Goal: Task Accomplishment & Management: Manage account settings

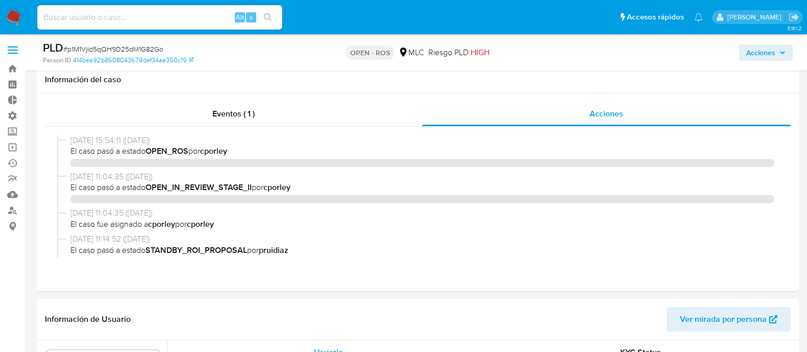
select select "10"
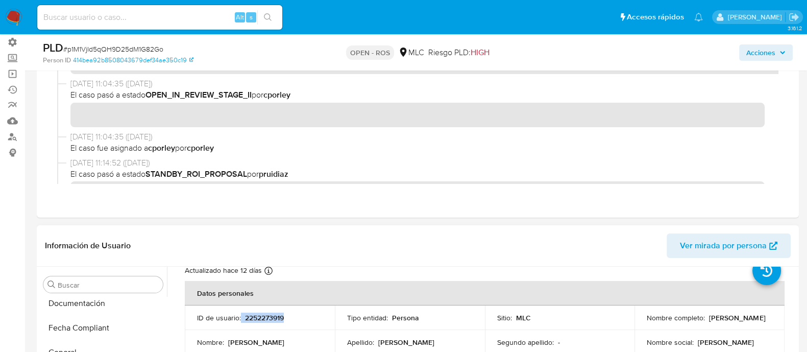
scroll to position [286, 0]
click at [73, 322] on button "Documentación" at bounding box center [99, 317] width 120 height 25
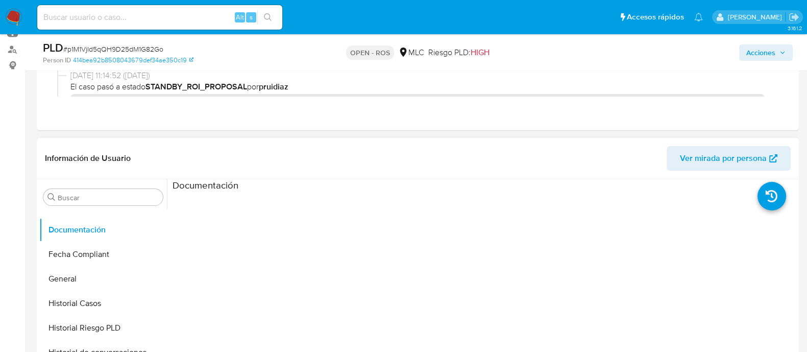
scroll to position [161, 0]
click at [271, 246] on div at bounding box center [485, 355] width 624 height 327
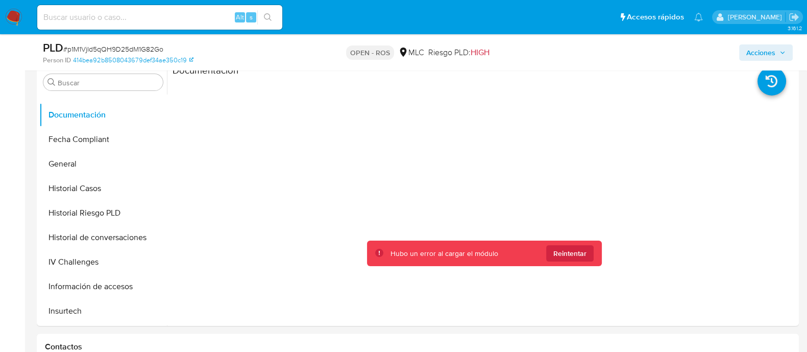
scroll to position [276, 0]
click at [578, 254] on span "Reintentar" at bounding box center [570, 253] width 33 height 16
click at [569, 256] on span "Reintentar" at bounding box center [570, 253] width 33 height 16
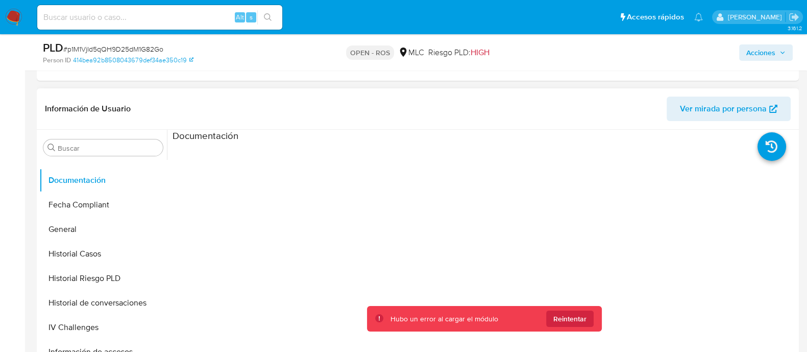
scroll to position [210, 0]
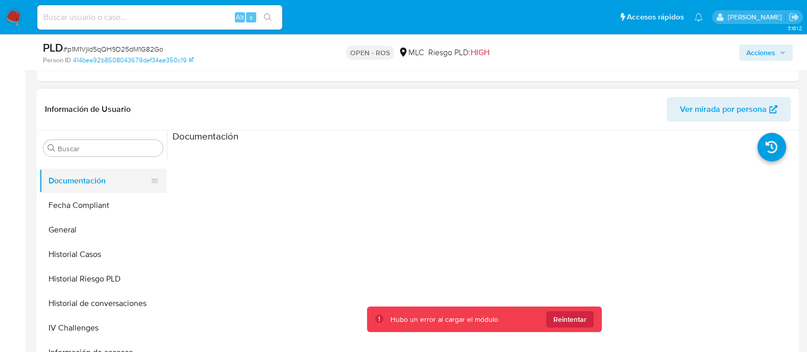
click at [83, 183] on button "Documentación" at bounding box center [99, 181] width 120 height 25
click at [557, 323] on span "Reintentar" at bounding box center [570, 319] width 33 height 16
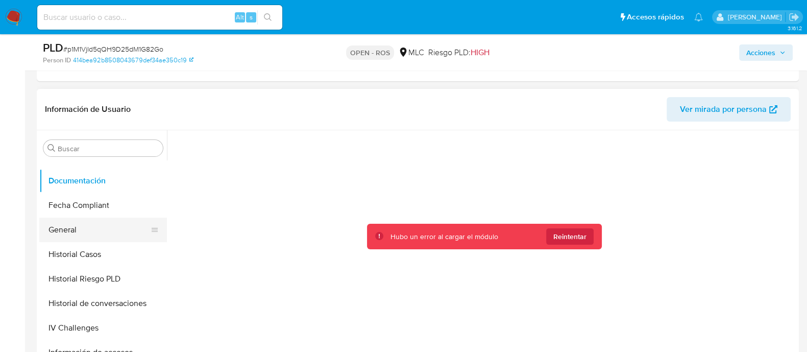
click at [86, 218] on button "General" at bounding box center [99, 230] width 120 height 25
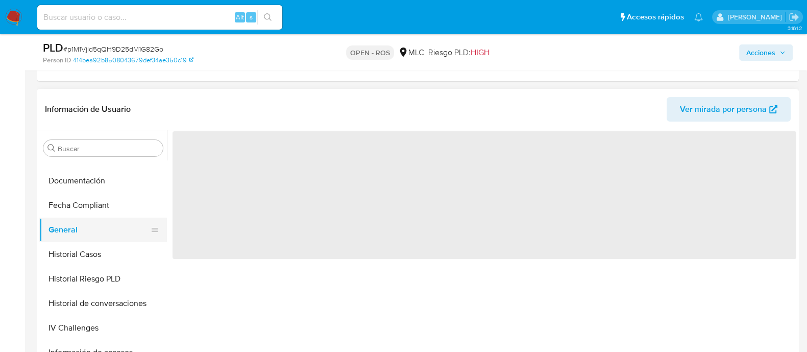
scroll to position [0, 0]
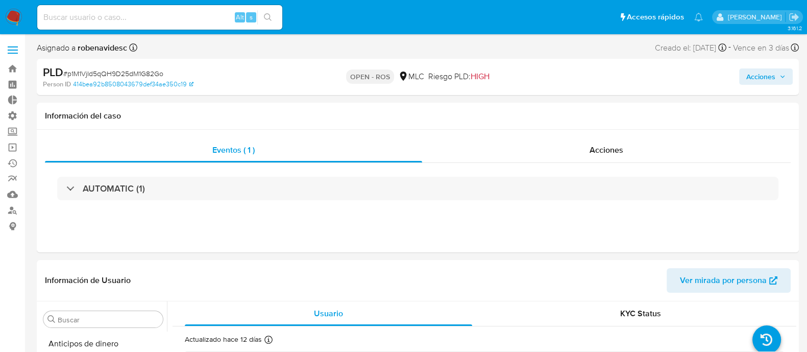
scroll to position [480, 0]
select select "10"
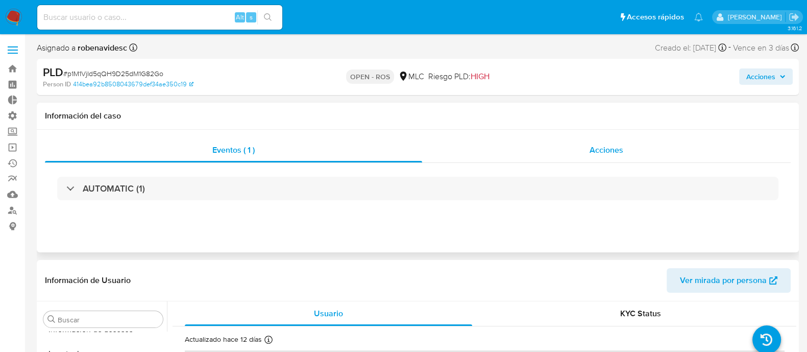
click at [581, 152] on div "Acciones" at bounding box center [606, 150] width 369 height 25
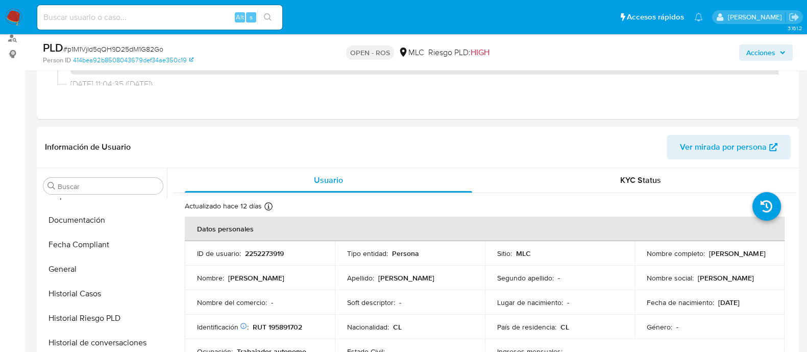
scroll to position [274, 0]
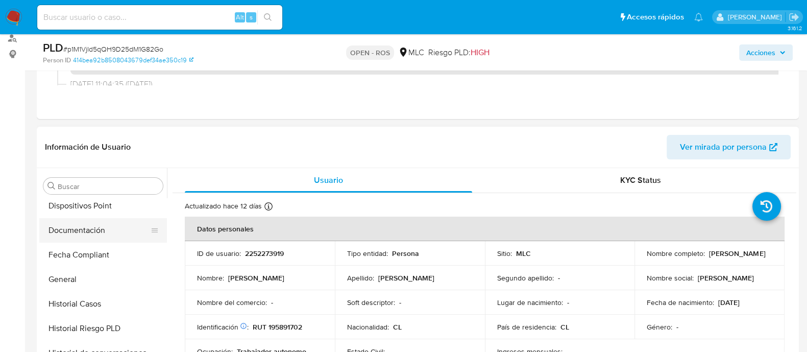
click at [88, 235] on button "Documentación" at bounding box center [99, 230] width 120 height 25
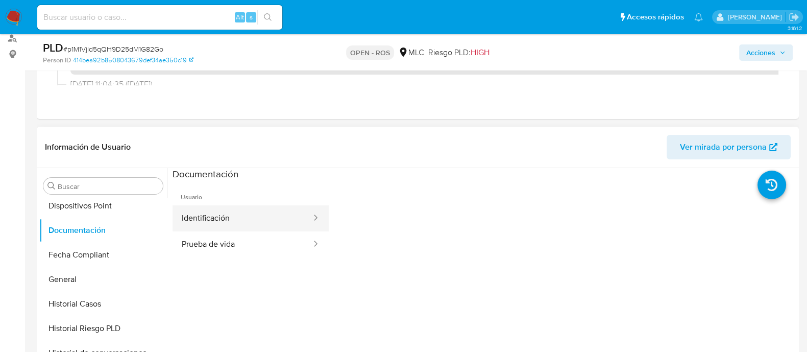
click at [256, 230] on button "Identificación" at bounding box center [243, 218] width 140 height 26
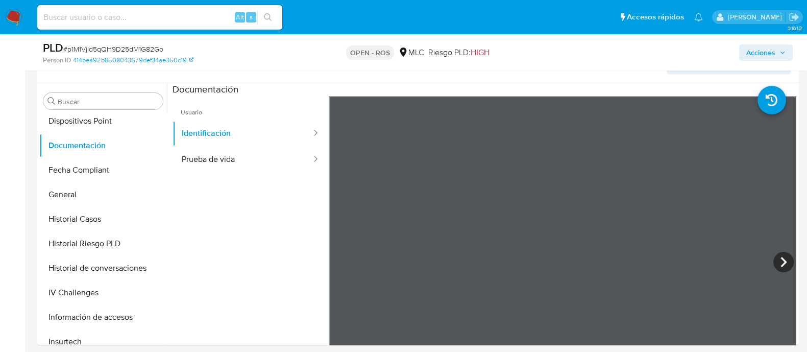
scroll to position [250, 0]
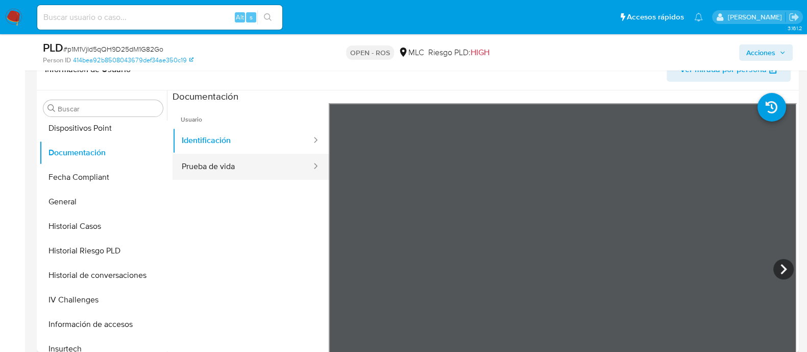
click at [222, 166] on button "Prueba de vida" at bounding box center [243, 167] width 140 height 26
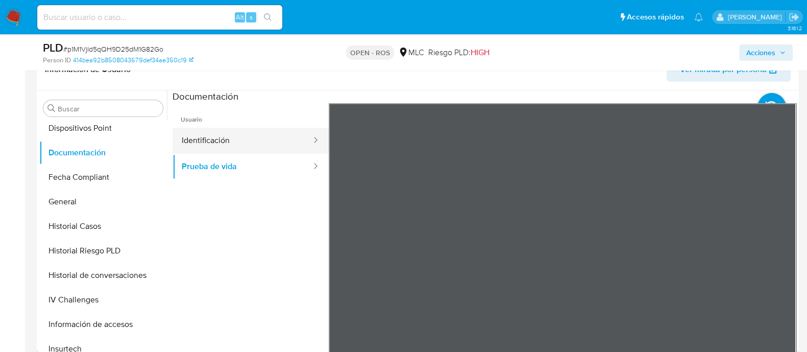
click at [200, 141] on button "Identificación" at bounding box center [243, 141] width 140 height 26
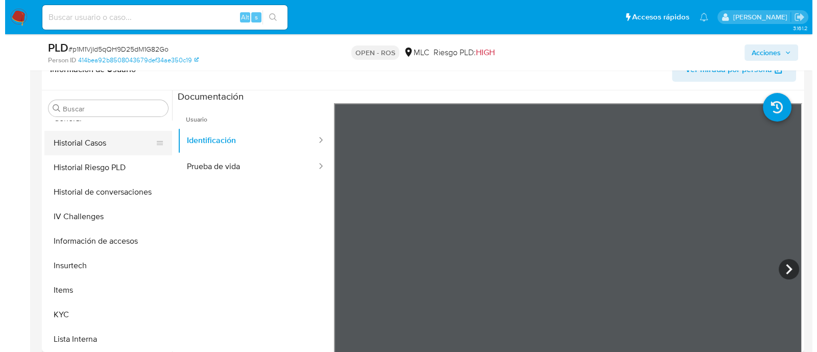
scroll to position [374, 0]
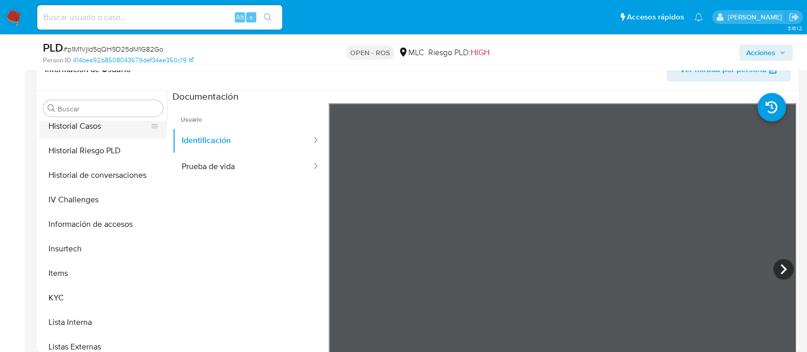
click at [74, 122] on button "Historial Casos" at bounding box center [99, 126] width 120 height 25
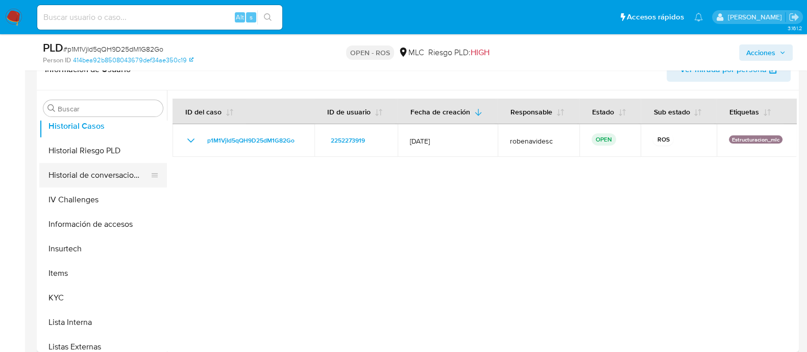
click at [104, 170] on button "Historial de conversaciones" at bounding box center [99, 175] width 120 height 25
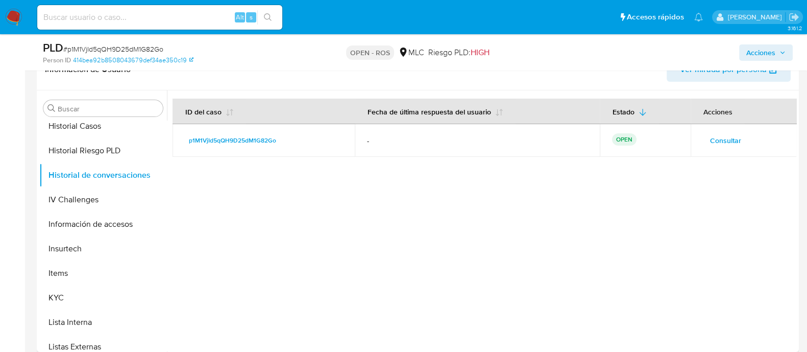
click at [728, 141] on span "Consultar" at bounding box center [725, 140] width 31 height 14
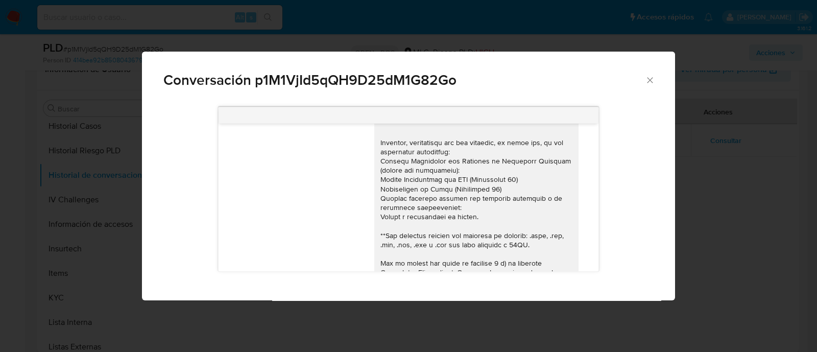
scroll to position [264, 0]
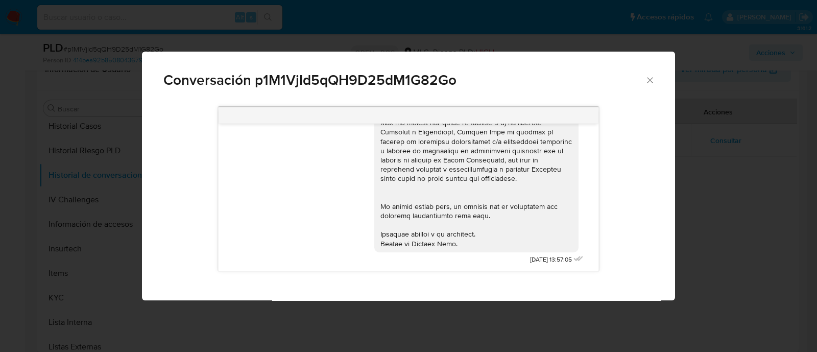
click at [650, 77] on icon "Cerrar" at bounding box center [650, 80] width 10 height 10
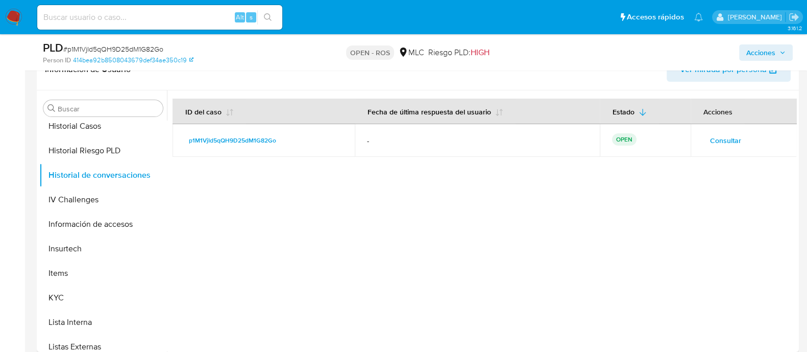
click at [728, 141] on span "Consultar" at bounding box center [725, 140] width 31 height 14
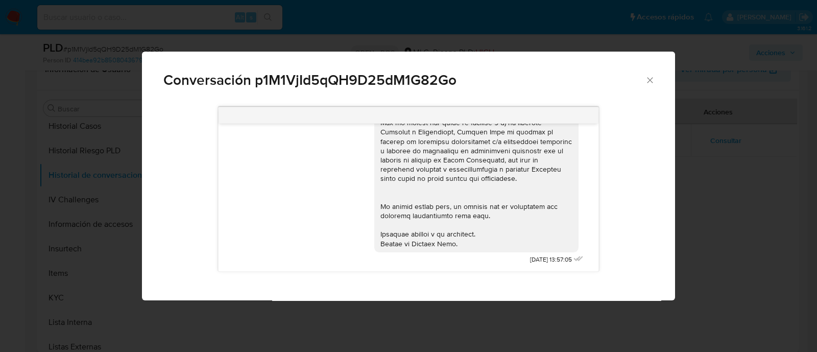
click at [648, 80] on icon "Cerrar" at bounding box center [650, 80] width 10 height 10
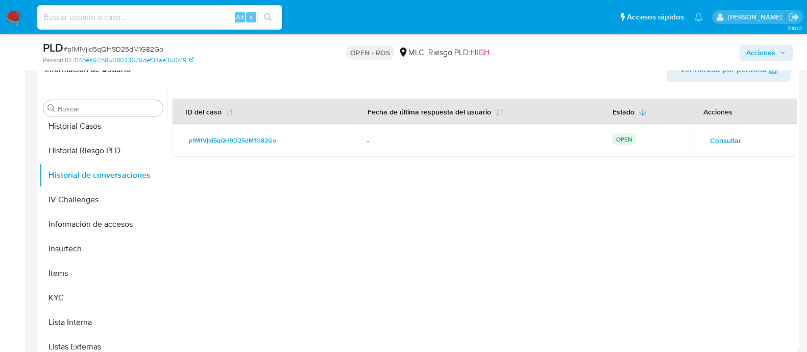
click at [333, 260] on div at bounding box center [482, 220] width 630 height 261
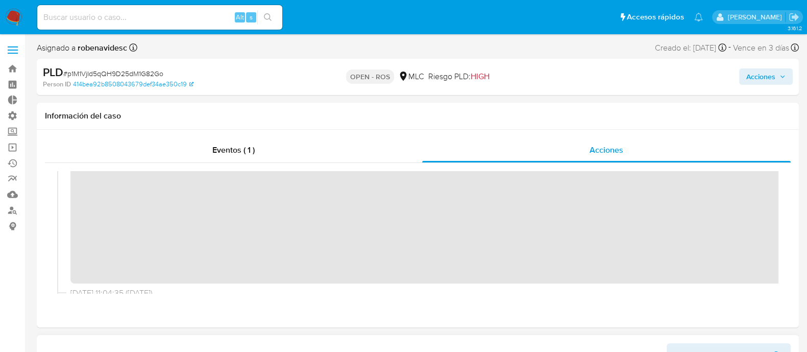
scroll to position [0, 0]
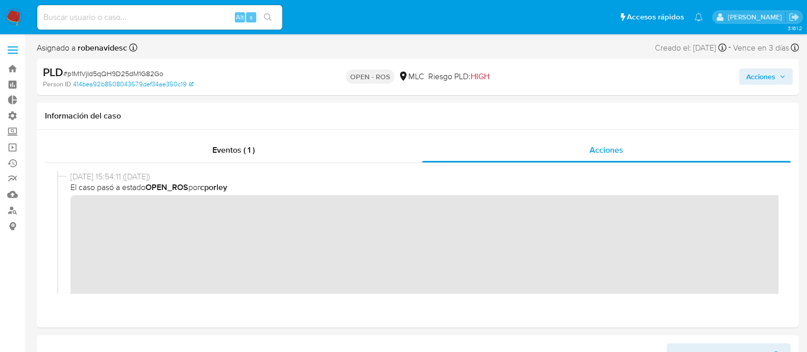
click at [756, 72] on span "Acciones" at bounding box center [761, 76] width 29 height 16
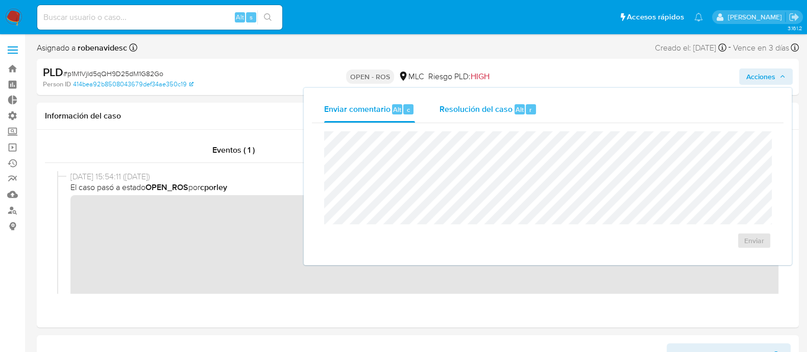
click at [485, 114] on span "Resolución del caso" at bounding box center [476, 109] width 73 height 12
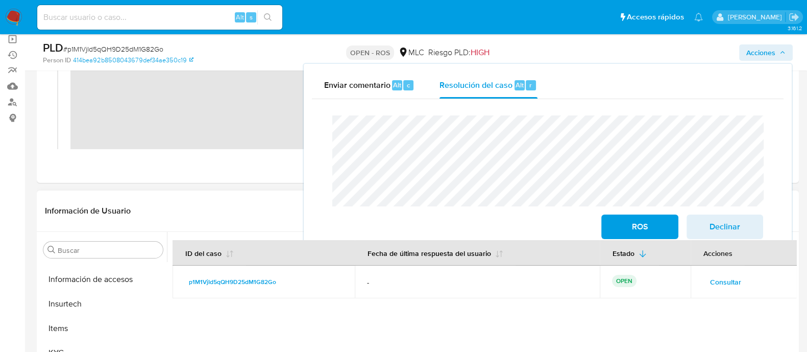
scroll to position [481, 0]
click at [73, 329] on button "KYC" at bounding box center [99, 333] width 120 height 25
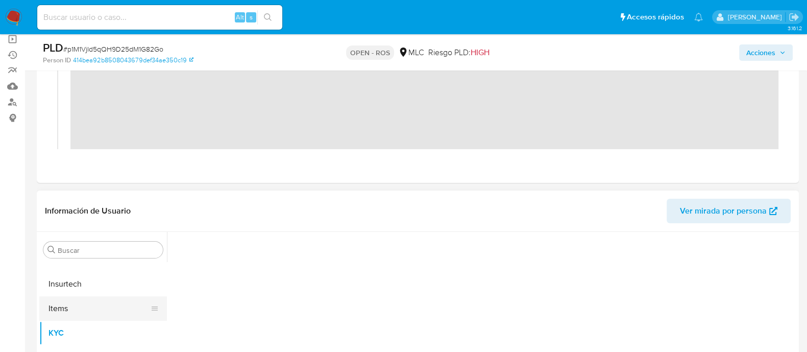
scroll to position [480, 0]
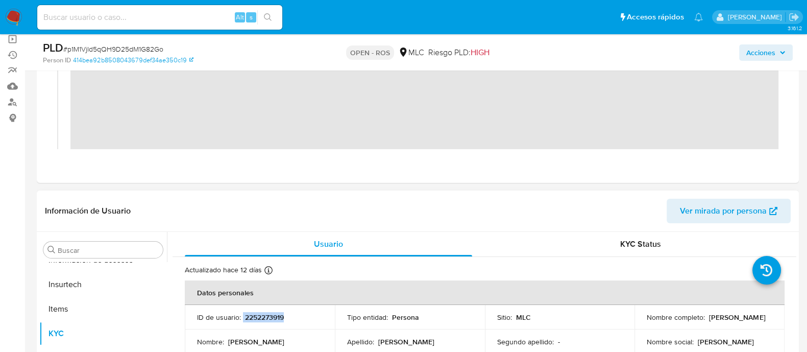
drag, startPoint x: 298, startPoint y: 318, endPoint x: 242, endPoint y: 318, distance: 55.7
click at [242, 318] on div "ID de usuario : 2252273919" at bounding box center [260, 317] width 126 height 9
copy div "2252273919"
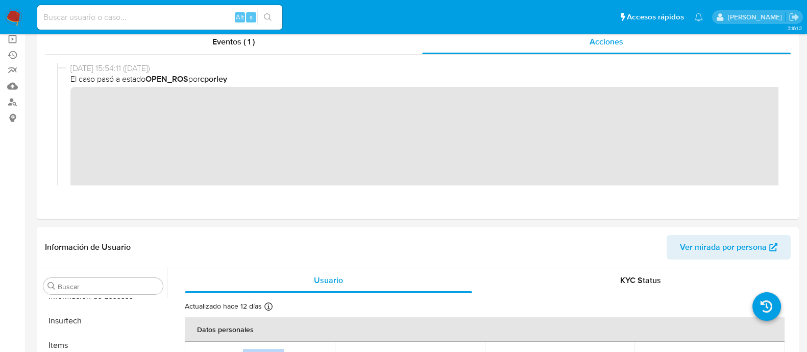
scroll to position [0, 0]
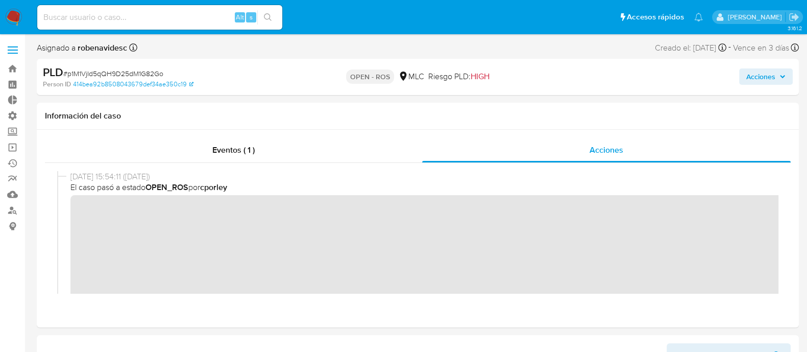
click at [784, 75] on icon "button" at bounding box center [783, 77] width 6 height 6
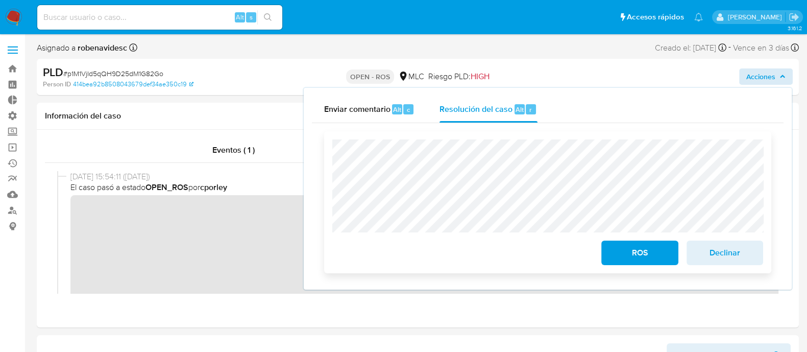
click at [329, 176] on div "ROS Declinar" at bounding box center [547, 202] width 447 height 142
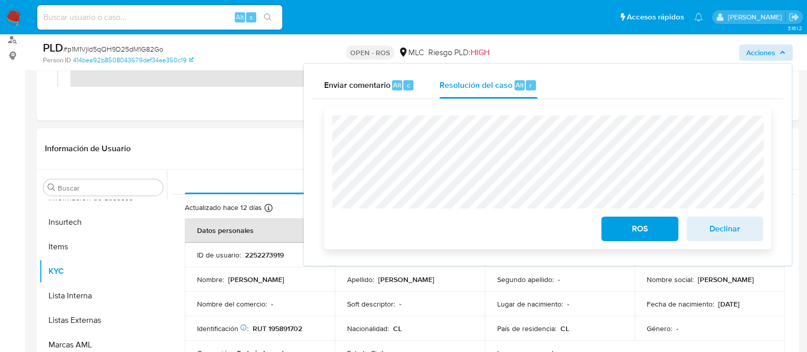
scroll to position [174, 0]
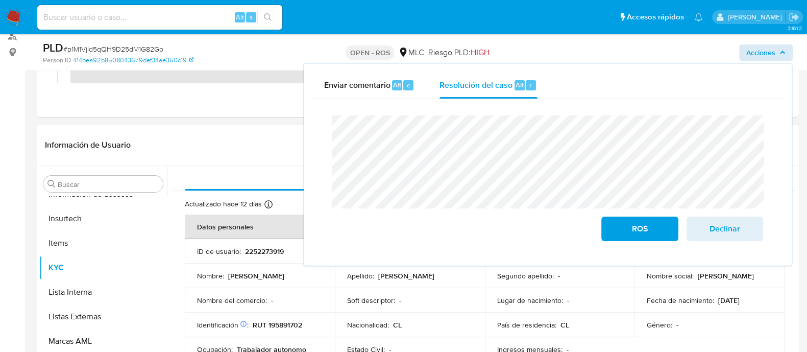
click at [401, 283] on td "Apellido : Alcayaga Asalgado" at bounding box center [410, 276] width 150 height 25
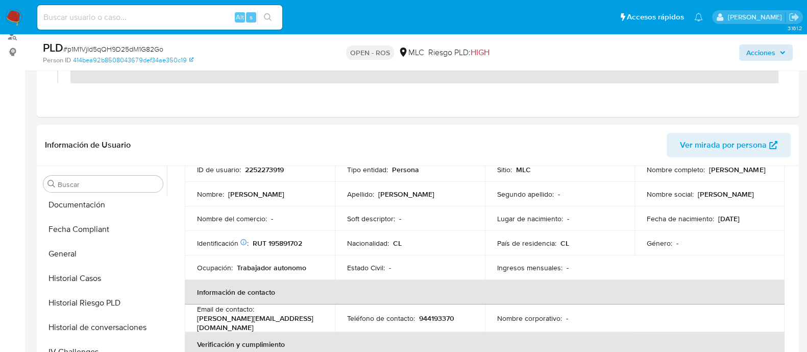
scroll to position [271, 0]
click at [93, 242] on button "Documentación" at bounding box center [103, 232] width 128 height 25
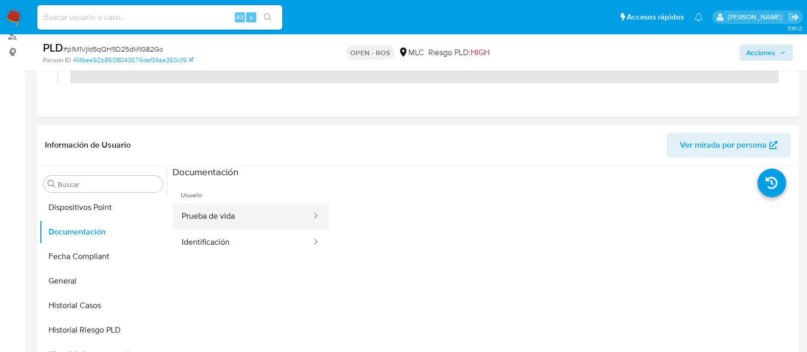
click at [223, 213] on button "Prueba de vida" at bounding box center [243, 216] width 140 height 26
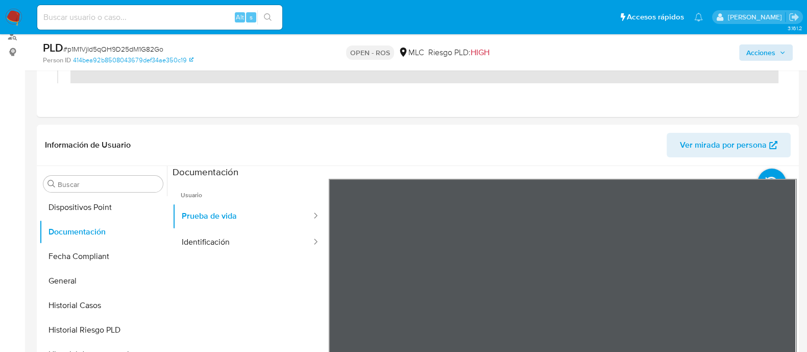
scroll to position [227, 0]
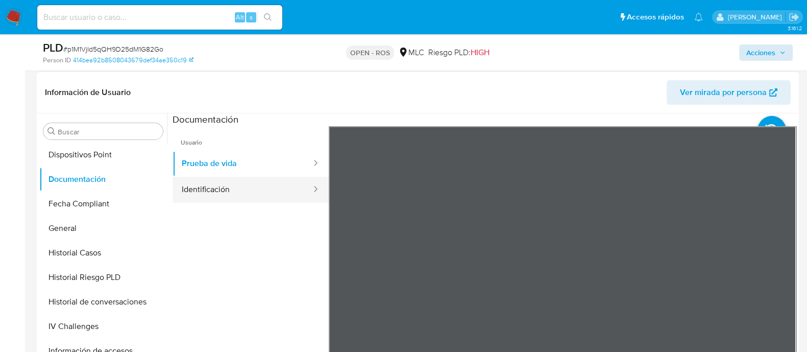
click at [261, 187] on button "Identificación" at bounding box center [243, 190] width 140 height 26
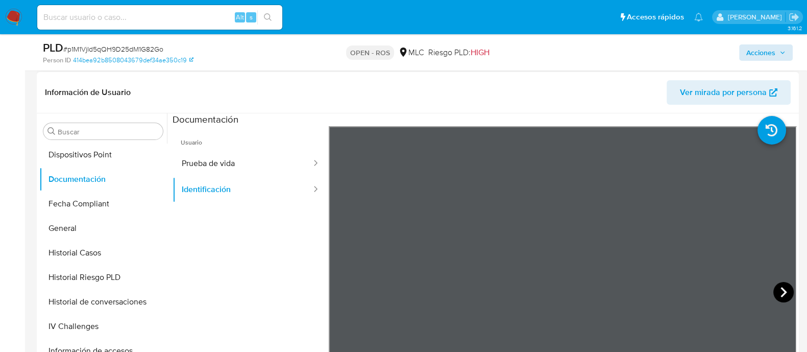
click at [781, 288] on icon at bounding box center [784, 292] width 6 height 10
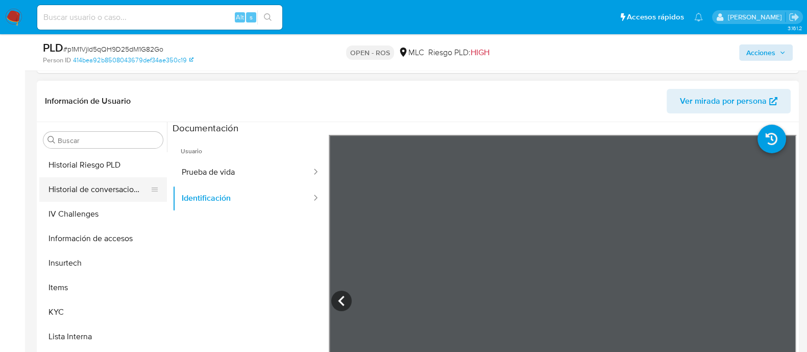
scroll to position [397, 0]
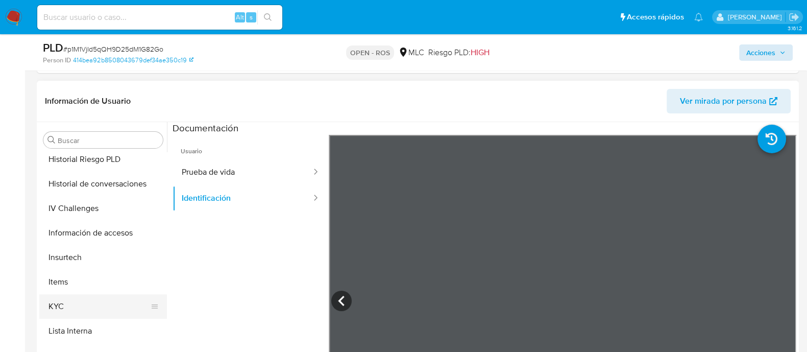
click at [68, 303] on button "KYC" at bounding box center [99, 306] width 120 height 25
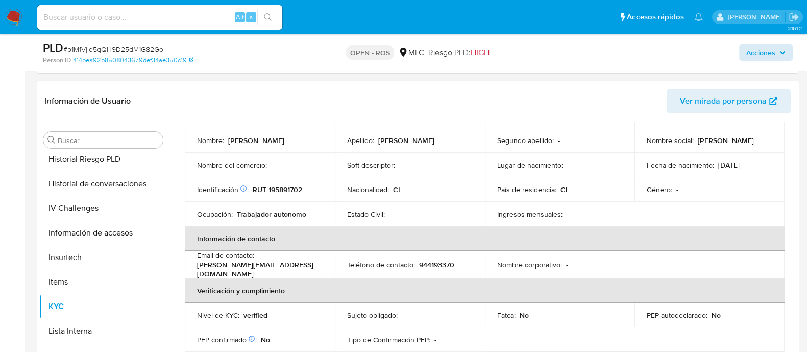
scroll to position [92, 0]
drag, startPoint x: 197, startPoint y: 268, endPoint x: 289, endPoint y: 268, distance: 92.4
click at [289, 268] on p "maite.manso1997@icloud.com" at bounding box center [258, 268] width 122 height 18
drag, startPoint x: 295, startPoint y: 268, endPoint x: 193, endPoint y: 270, distance: 102.2
click at [193, 270] on td "Email de contacto : maite.manso1997@icloud.com" at bounding box center [260, 264] width 150 height 28
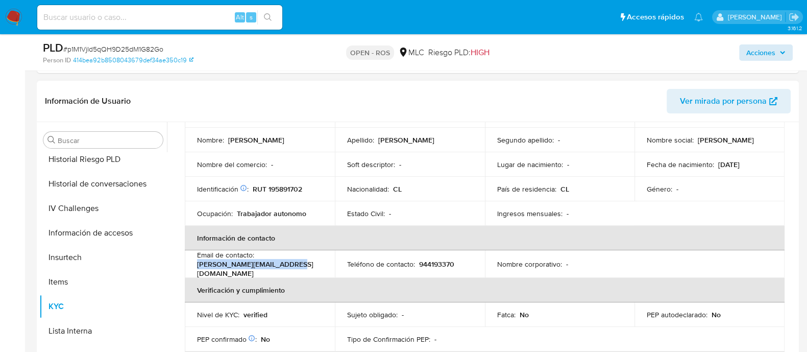
copy p "maite.manso1997@icloud.com"
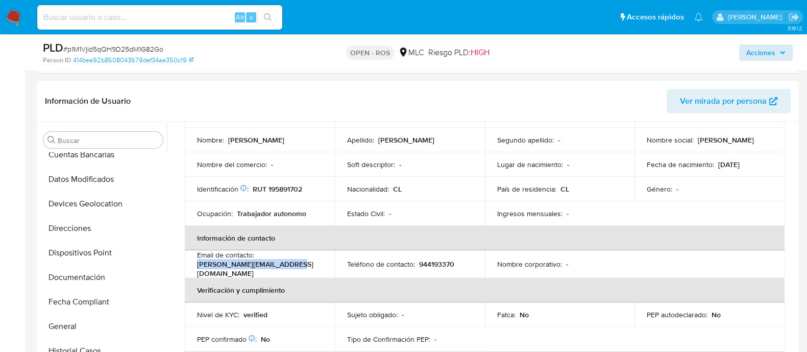
scroll to position [180, 0]
click at [84, 226] on button "Direcciones" at bounding box center [99, 229] width 120 height 25
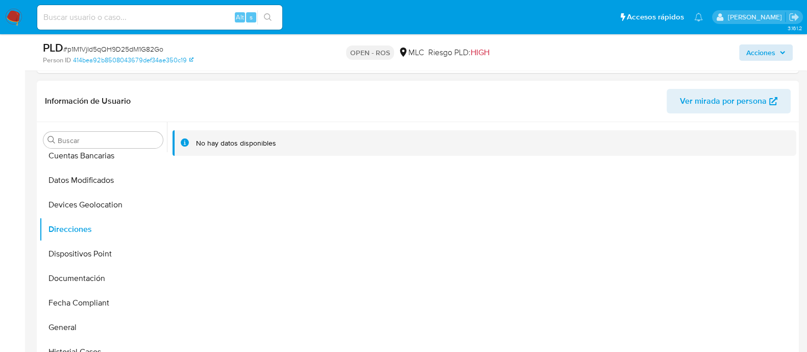
scroll to position [0, 0]
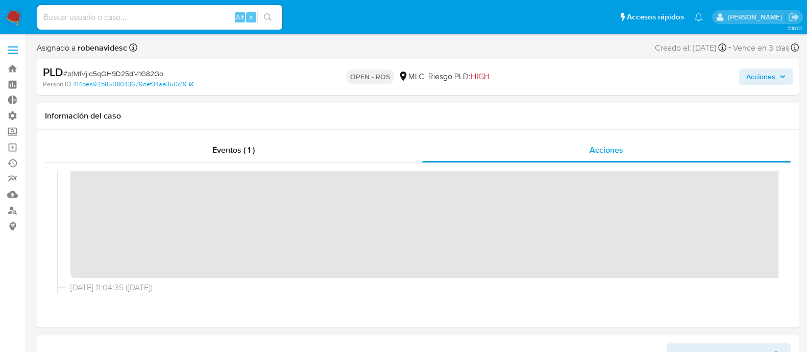
click at [765, 74] on span "Acciones" at bounding box center [761, 76] width 29 height 16
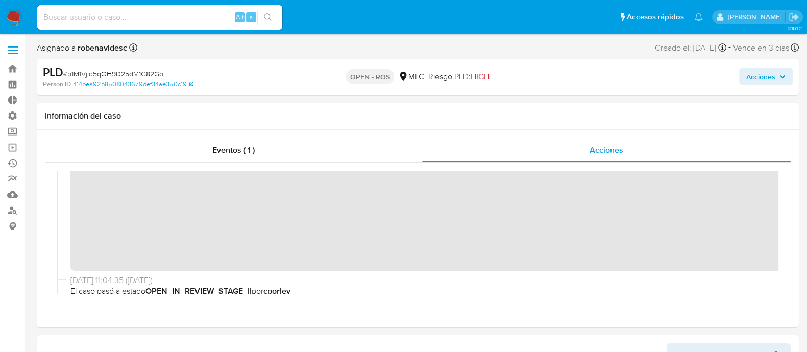
scroll to position [49, 0]
click at [761, 72] on span "Acciones" at bounding box center [761, 76] width 29 height 16
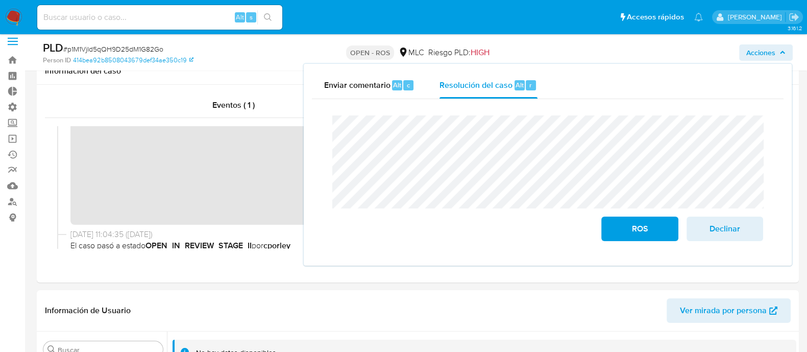
scroll to position [35, 0]
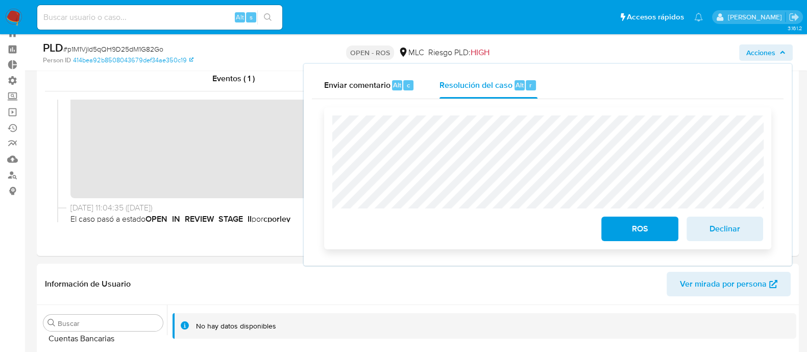
click at [639, 226] on span "ROS" at bounding box center [640, 229] width 50 height 22
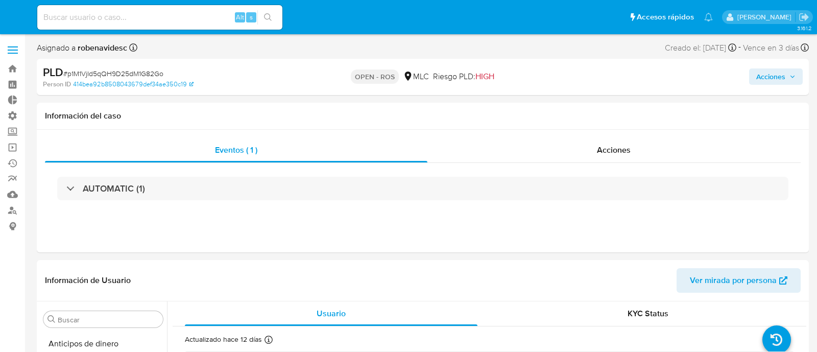
select select "10"
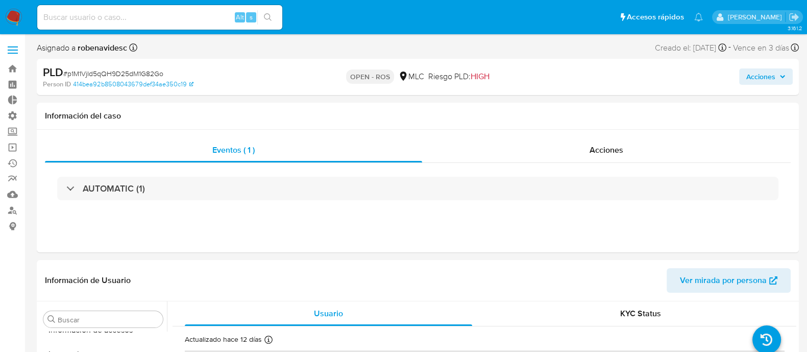
scroll to position [480, 0]
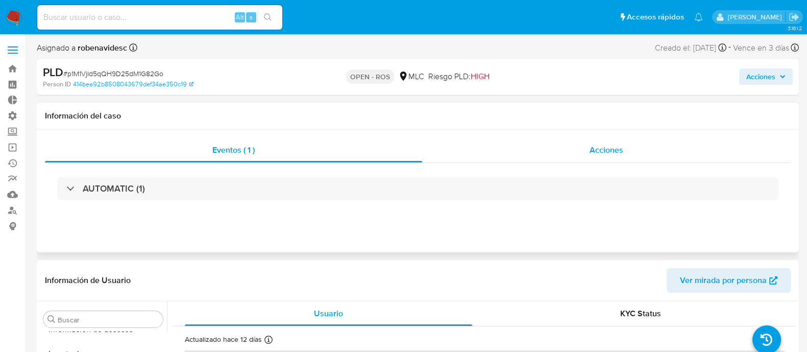
click at [605, 156] on span "Acciones" at bounding box center [607, 150] width 34 height 12
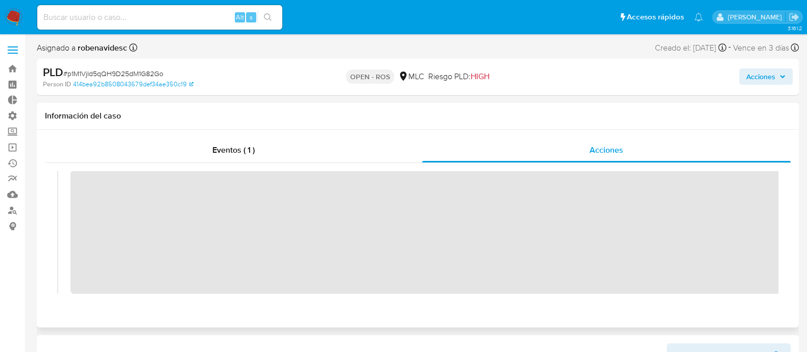
scroll to position [0, 0]
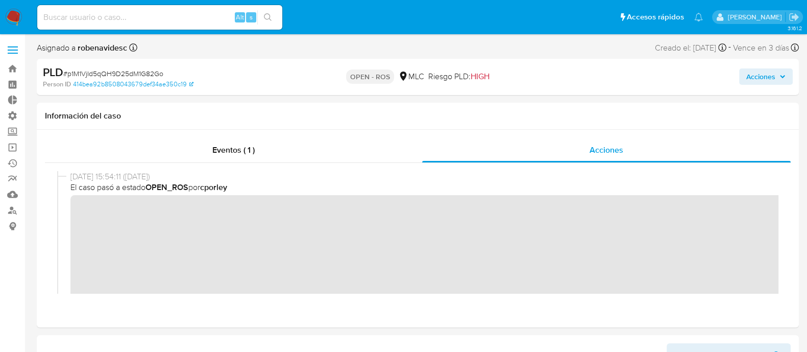
click at [748, 77] on span "Acciones" at bounding box center [761, 76] width 29 height 16
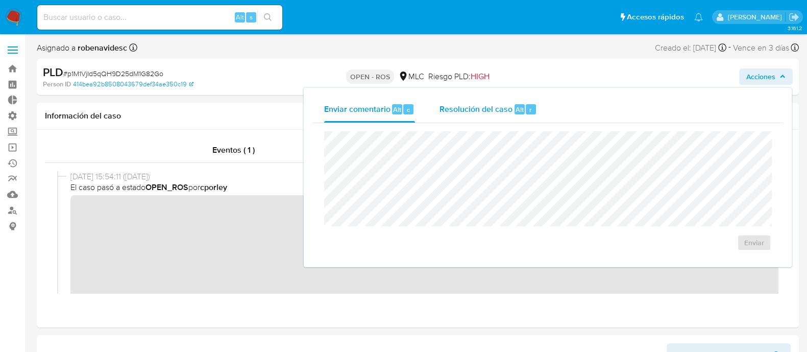
click at [482, 98] on div "Resolución del caso Alt r" at bounding box center [489, 109] width 98 height 27
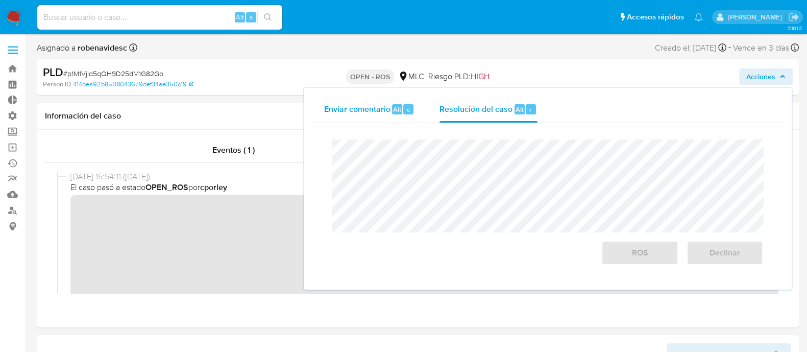
click at [400, 108] on span "Alt" at bounding box center [397, 110] width 8 height 10
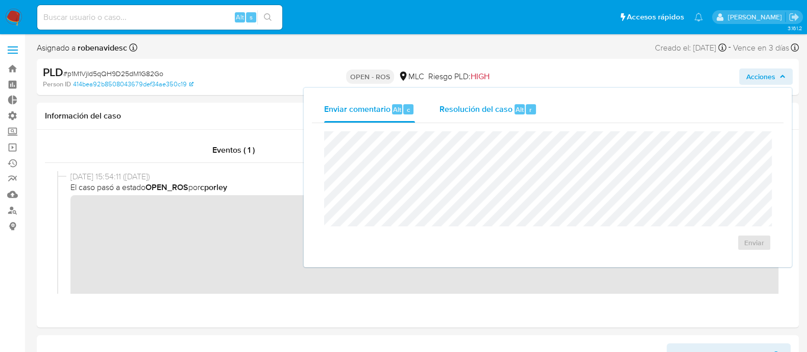
click at [459, 106] on span "Resolución del caso" at bounding box center [476, 109] width 73 height 12
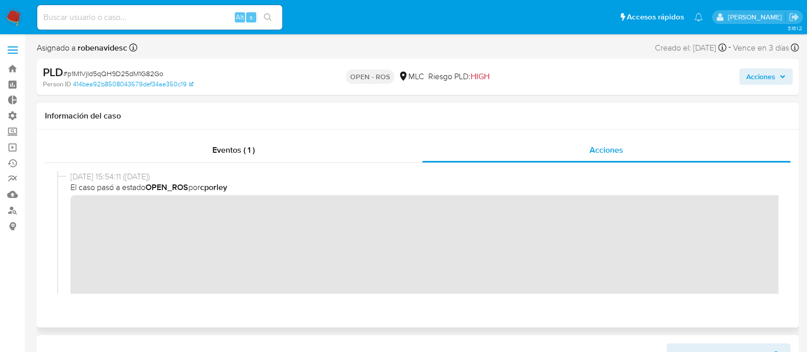
click at [324, 137] on div "Eventos ( 1 ) Acciones" at bounding box center [418, 229] width 762 height 198
click at [314, 147] on div "Eventos ( 1 )" at bounding box center [233, 150] width 377 height 25
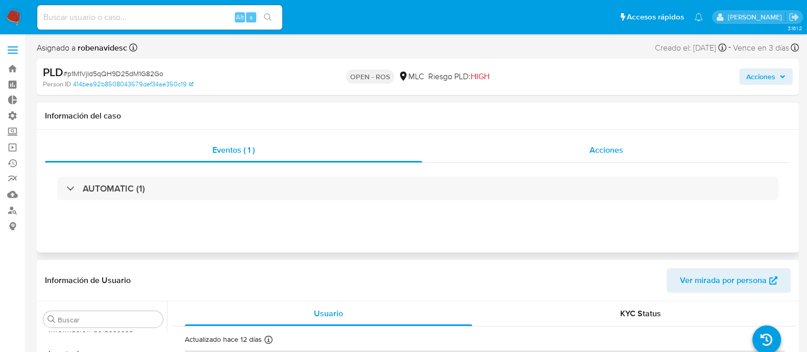
click at [515, 158] on div "Acciones" at bounding box center [606, 150] width 369 height 25
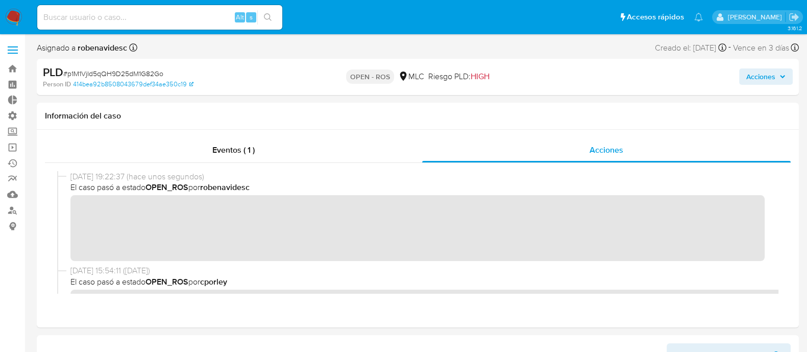
click at [744, 78] on button "Acciones" at bounding box center [767, 76] width 54 height 16
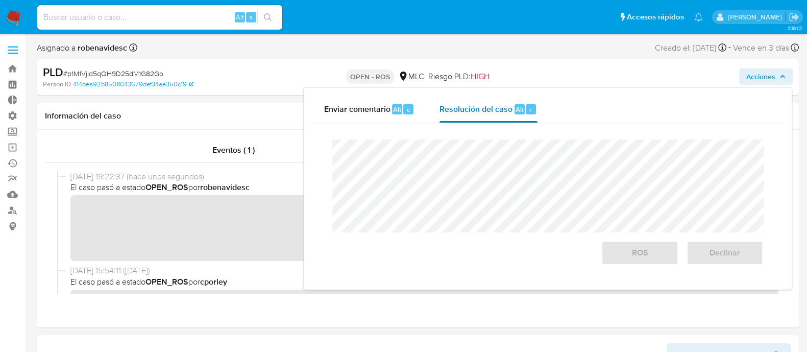
click at [488, 116] on div "Resolución del caso Alt r" at bounding box center [489, 109] width 98 height 27
click at [188, 190] on b "OPEN_ROS" at bounding box center [167, 187] width 43 height 12
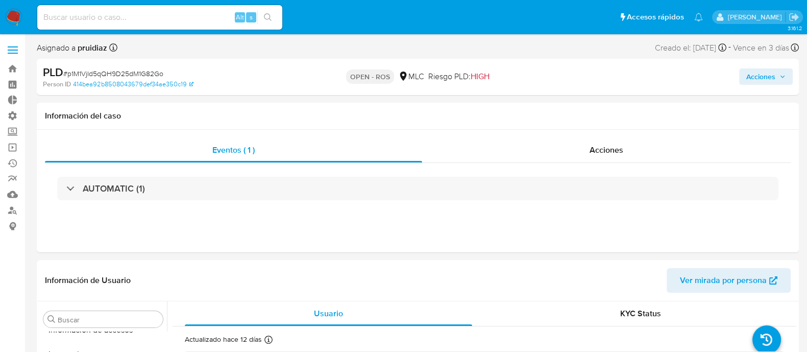
scroll to position [480, 0]
select select "10"
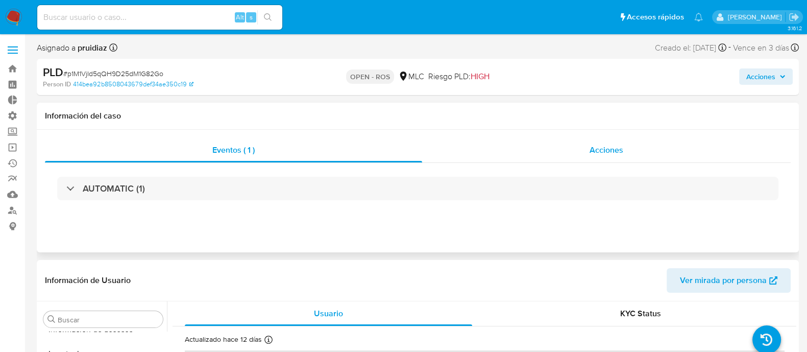
click at [605, 147] on span "Acciones" at bounding box center [607, 150] width 34 height 12
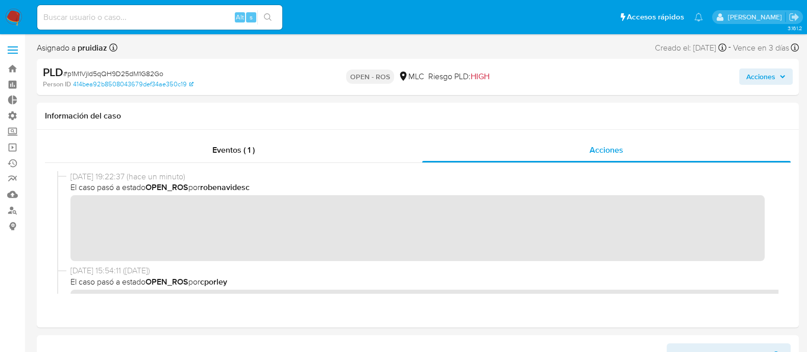
click at [761, 70] on span "Acciones" at bounding box center [761, 76] width 29 height 16
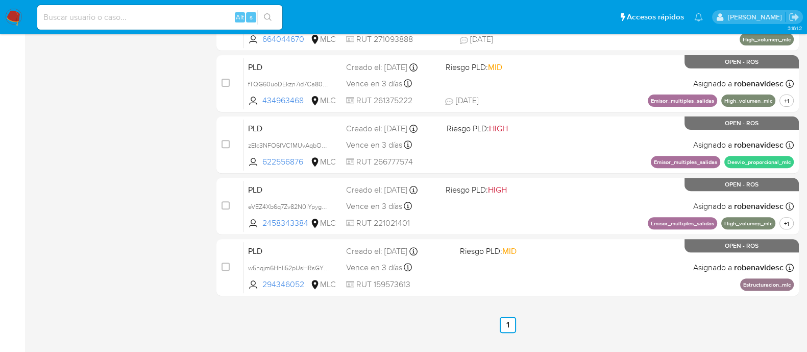
scroll to position [488, 0]
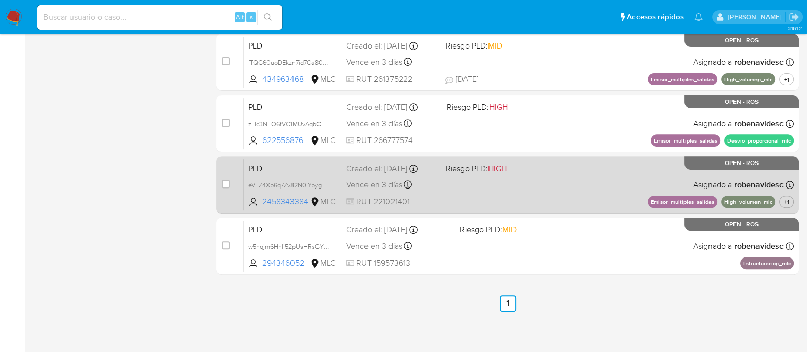
click at [542, 185] on div "PLD eVEZ4Xb6q7Zv82N0iYpygPwM 2458343384 MLC Riesgo PLD: HIGH Creado el: 12/07/2…" at bounding box center [519, 185] width 550 height 52
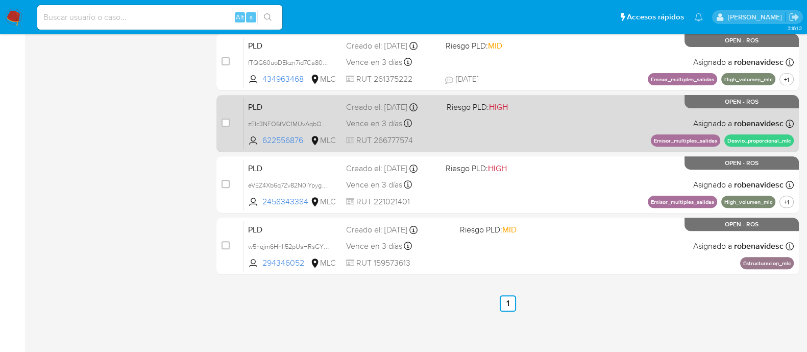
click at [527, 106] on span "Riesgo PLD: HIGH" at bounding box center [492, 106] width 92 height 13
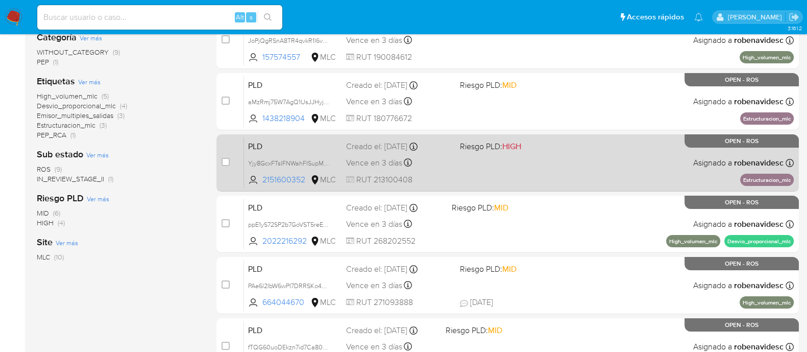
scroll to position [204, 0]
click at [538, 148] on span "Riesgo PLD: HIGH" at bounding box center [513, 145] width 106 height 13
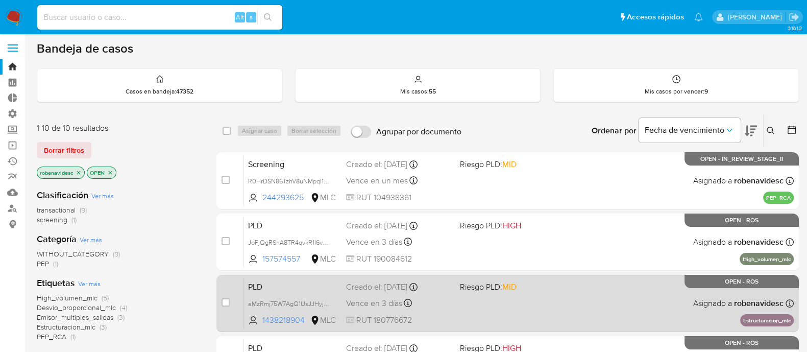
scroll to position [0, 0]
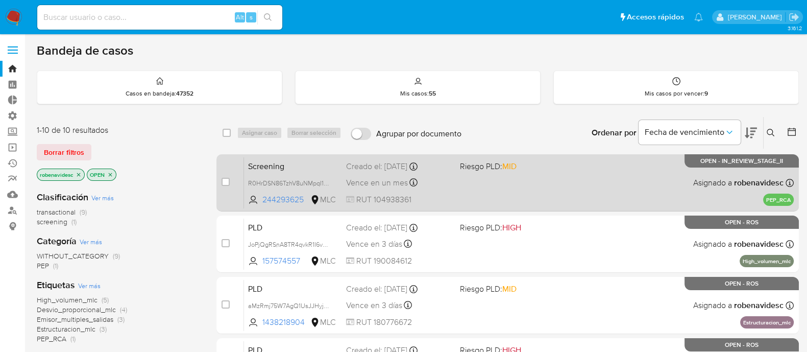
click at [527, 172] on div "Screening R0HrDSN86TzhV8uNMpqI1cHt 244293625 MLC Riesgo PLD: MID Creado el: 05/…" at bounding box center [519, 183] width 550 height 52
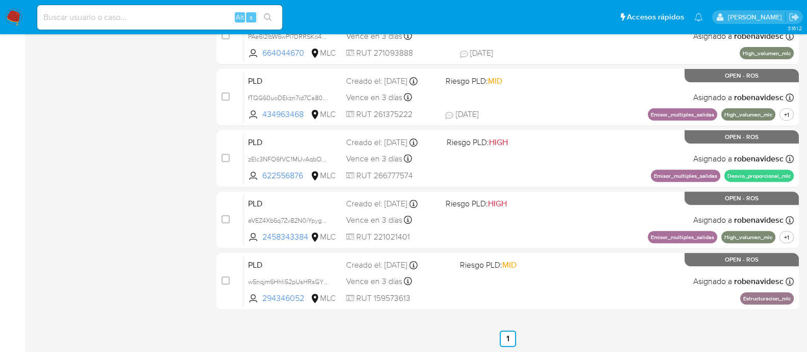
scroll to position [490, 0]
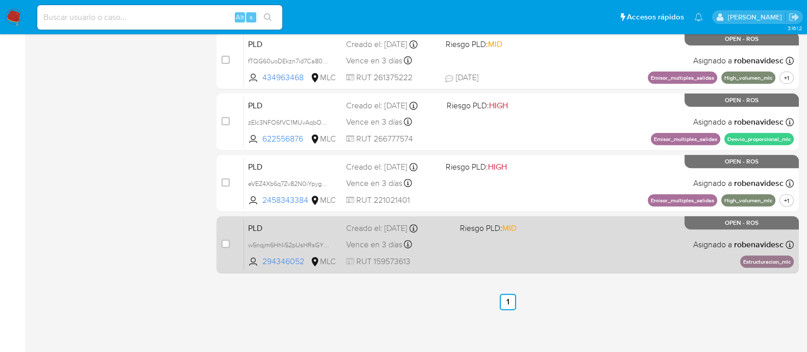
click at [541, 247] on div "PLD w5nqjm6HhIi52pUsHRsGYVk9 294346052 MLC Riesgo PLD: MID Creado el: 12/07/202…" at bounding box center [519, 245] width 550 height 52
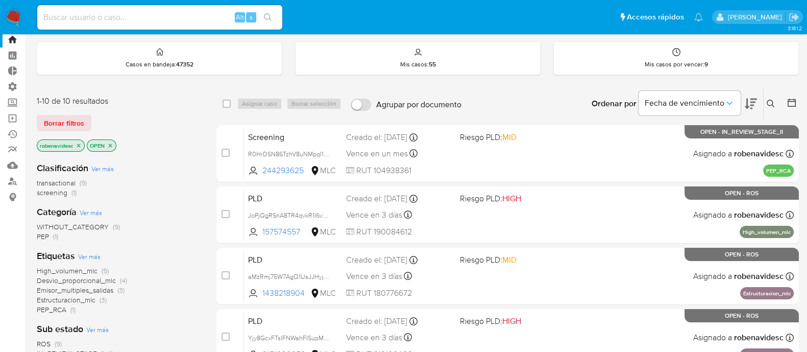
scroll to position [0, 0]
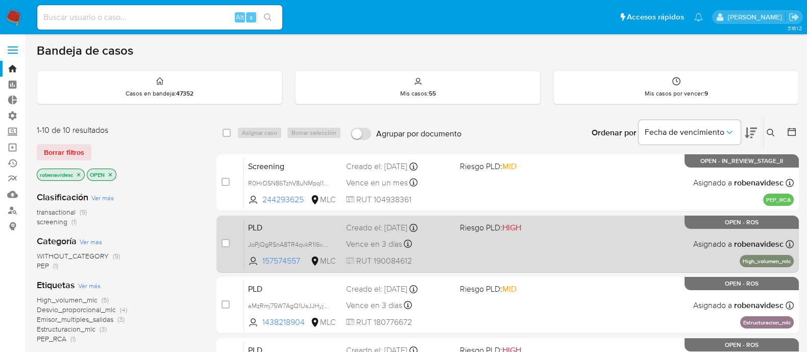
click at [541, 246] on div "PLD JoPjQgRSnA8TR4qvkR1I6v6O 157574557 MLC Riesgo PLD: HIGH Creado el: 12/07/20…" at bounding box center [519, 244] width 550 height 52
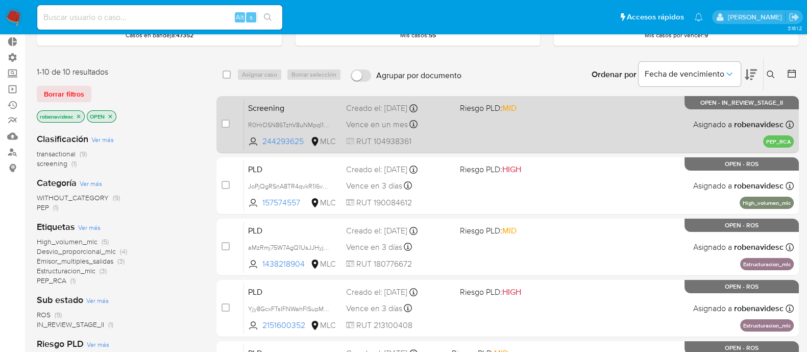
scroll to position [88, 0]
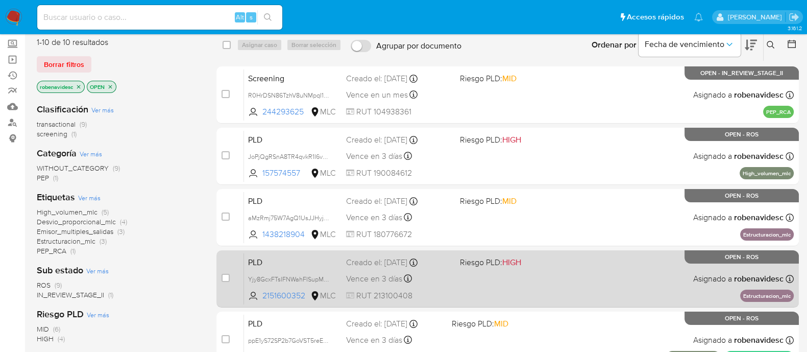
click at [560, 263] on span "Riesgo PLD: HIGH" at bounding box center [513, 261] width 106 height 13
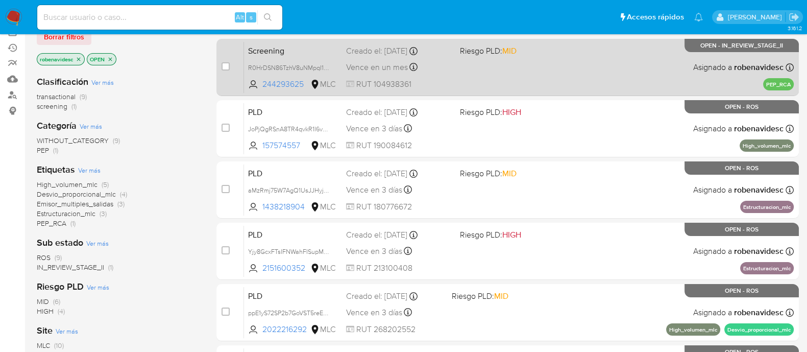
scroll to position [116, 0]
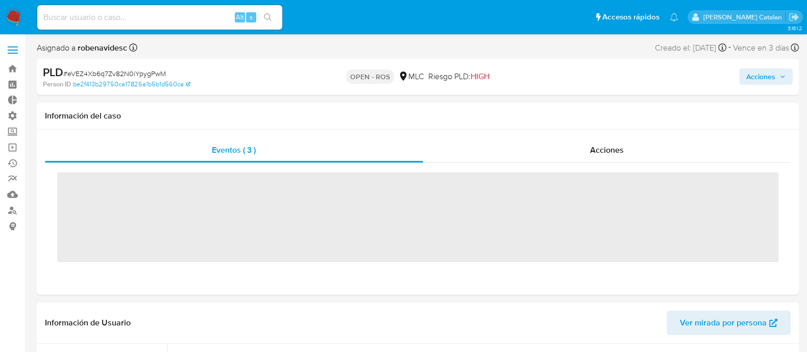
scroll to position [480, 0]
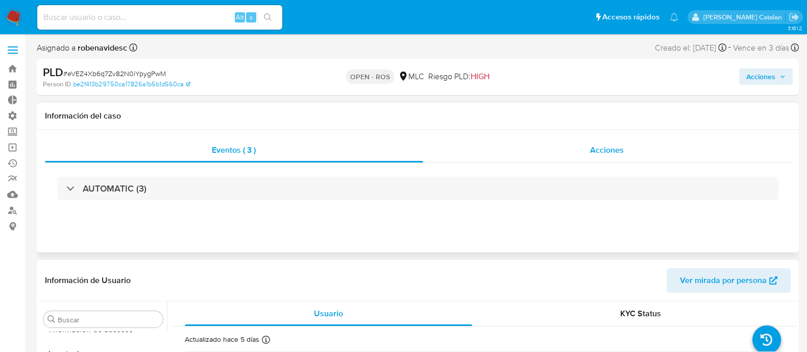
click at [582, 156] on div "Acciones" at bounding box center [607, 150] width 368 height 25
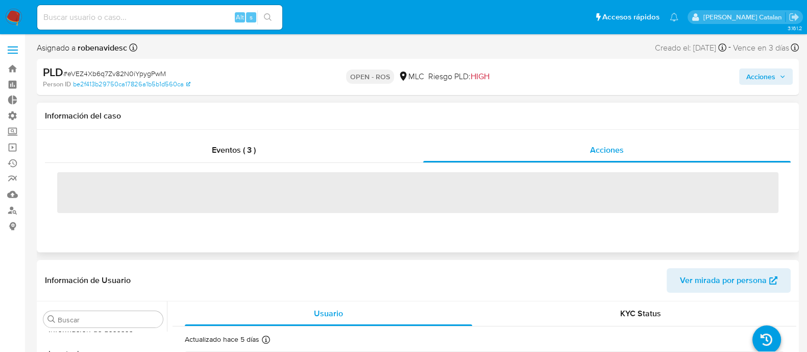
select select "10"
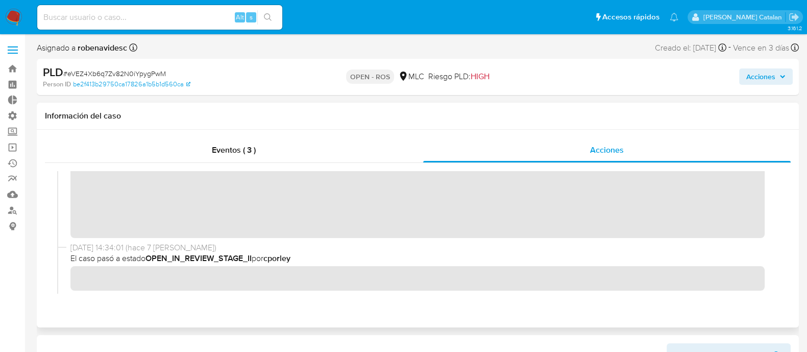
scroll to position [158, 0]
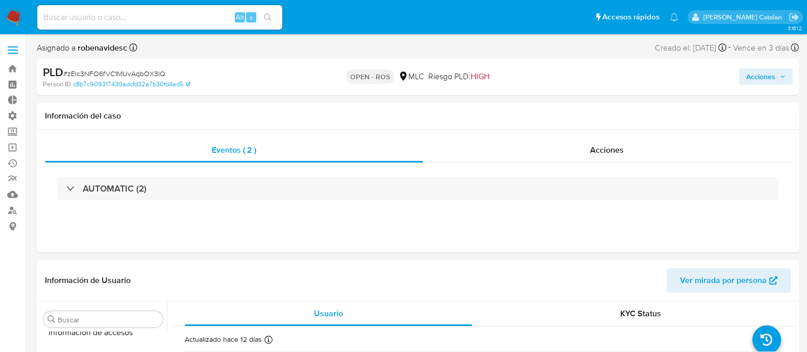
scroll to position [480, 0]
select select "10"
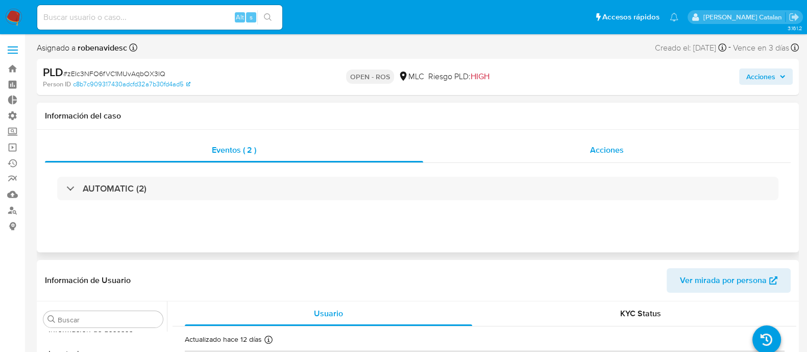
click at [608, 151] on span "Acciones" at bounding box center [607, 150] width 34 height 12
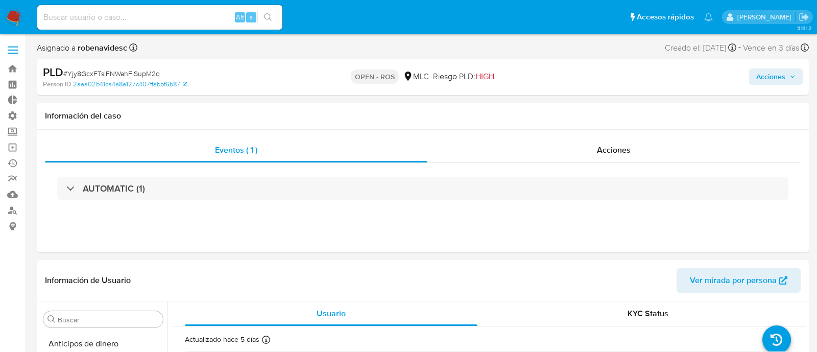
select select "10"
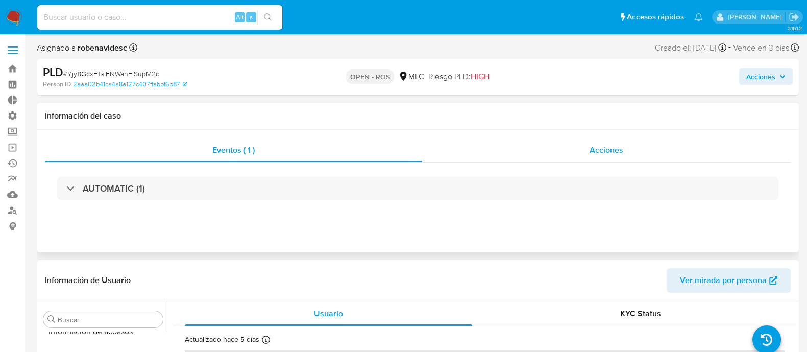
scroll to position [480, 0]
click at [576, 147] on div "Acciones" at bounding box center [606, 150] width 369 height 25
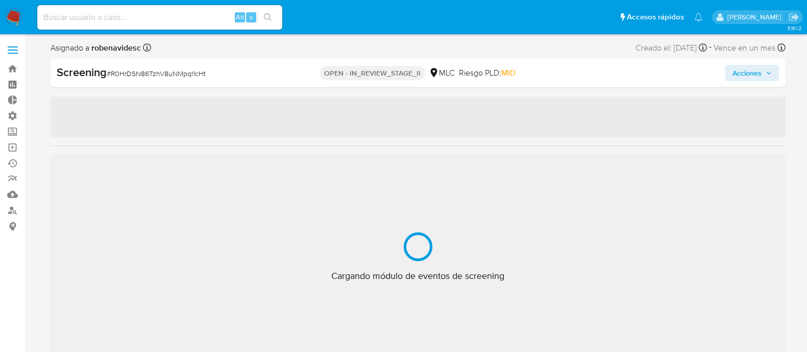
select select "10"
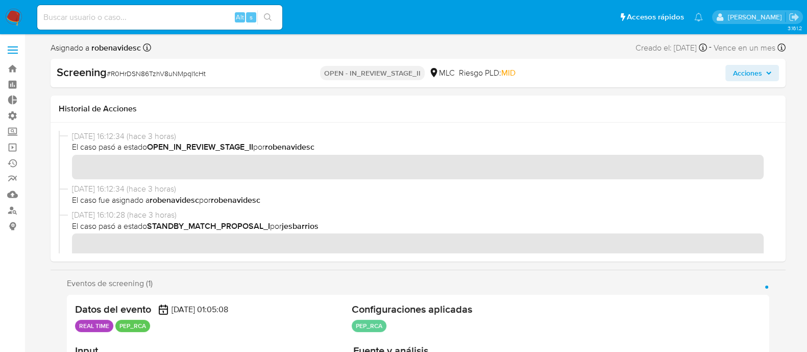
scroll to position [480, 0]
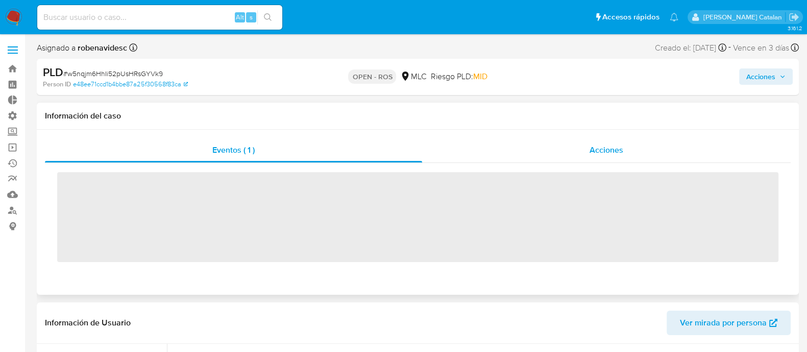
scroll to position [480, 0]
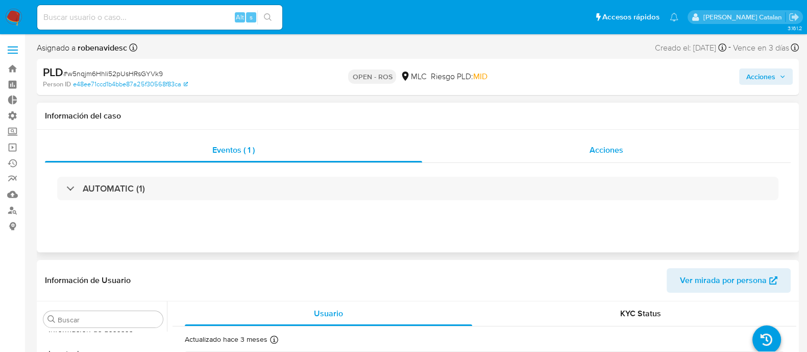
click at [610, 154] on span "Acciones" at bounding box center [607, 150] width 34 height 12
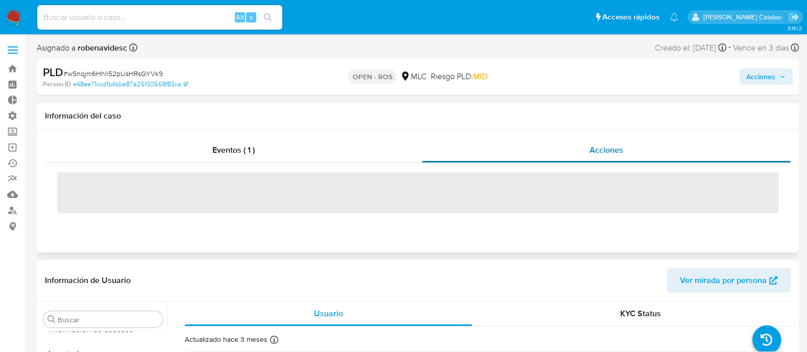
select select "10"
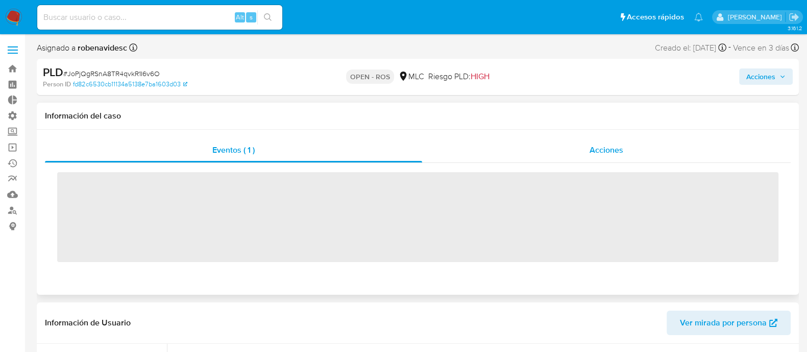
scroll to position [480, 0]
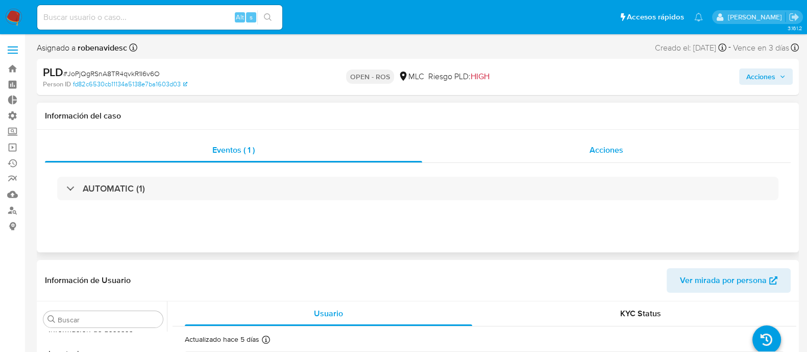
click at [574, 148] on div "Acciones" at bounding box center [606, 150] width 369 height 25
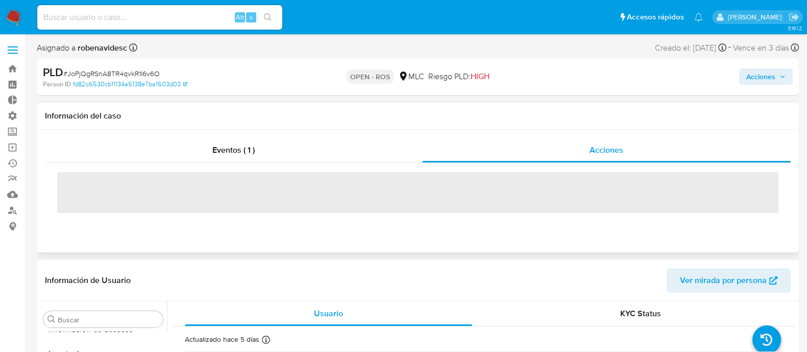
select select "10"
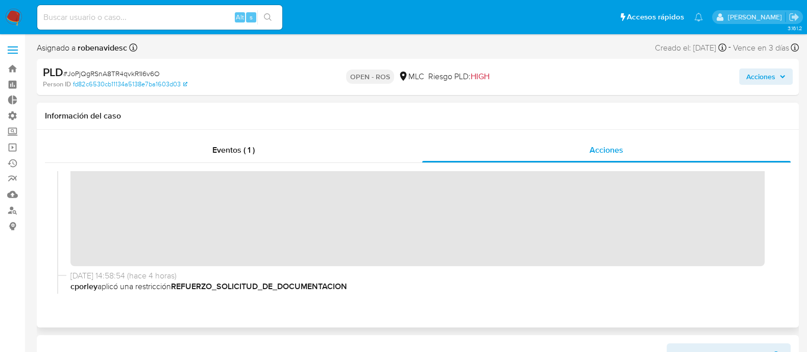
scroll to position [0, 0]
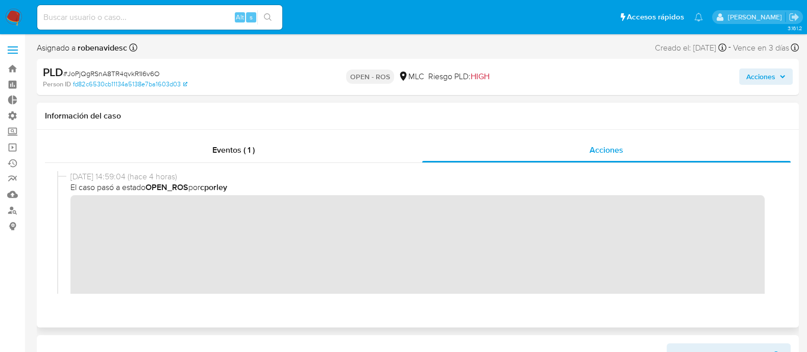
click at [68, 208] on div "[DATE] 14:59:04 (hace 4 horas) El caso pasó a estado OPEN_ROS por cporley" at bounding box center [418, 247] width 722 height 152
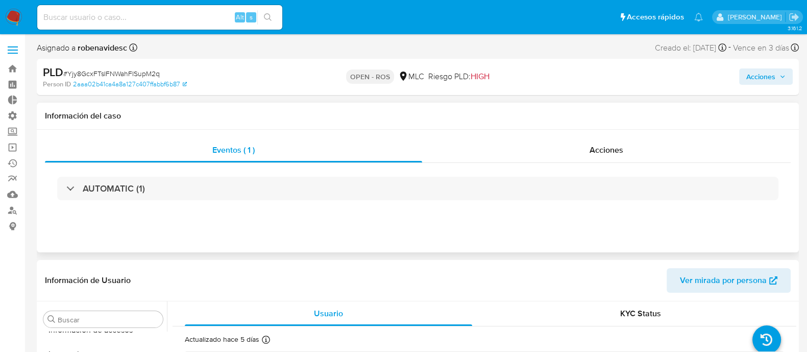
scroll to position [480, 0]
click at [607, 130] on div "Eventos ( 1 ) Acciones AUTOMATIC (1)" at bounding box center [418, 191] width 762 height 123
click at [618, 162] on div "Acciones" at bounding box center [606, 150] width 369 height 25
select select "10"
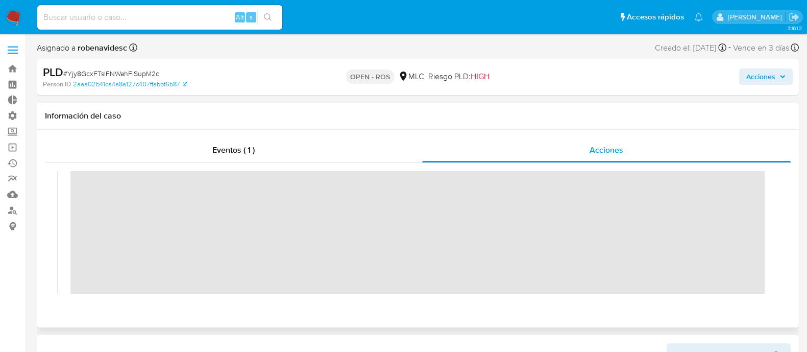
scroll to position [0, 0]
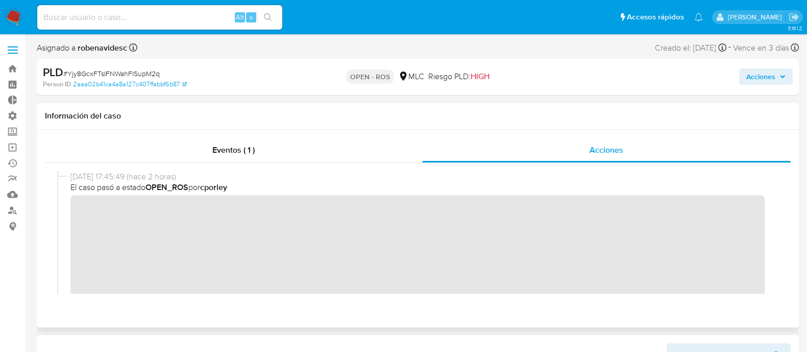
click at [63, 210] on div "07/10/2025 17:45:49 (hace 2 horas) El caso pasó a estado OPEN_ROS por cporley" at bounding box center [418, 276] width 722 height 210
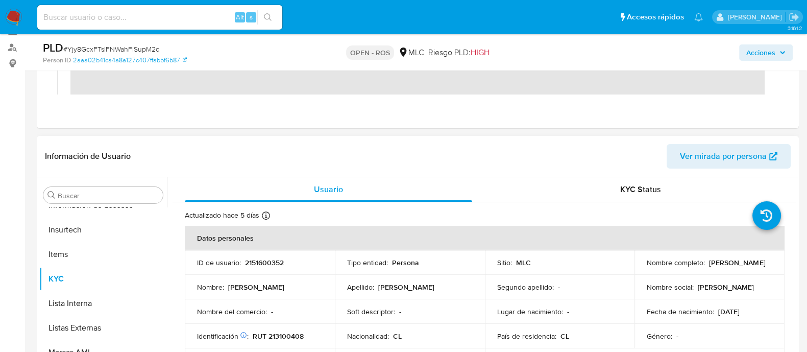
scroll to position [163, 0]
drag, startPoint x: 297, startPoint y: 264, endPoint x: 242, endPoint y: 261, distance: 54.7
click at [242, 261] on div "ID de usuario : 2151600352" at bounding box center [260, 261] width 126 height 9
copy div "2151600352"
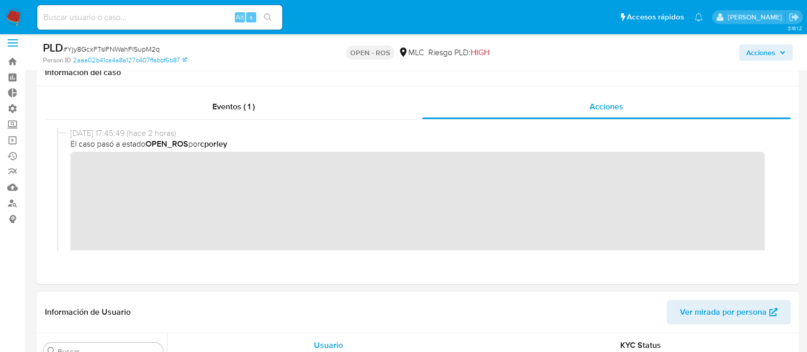
scroll to position [0, 0]
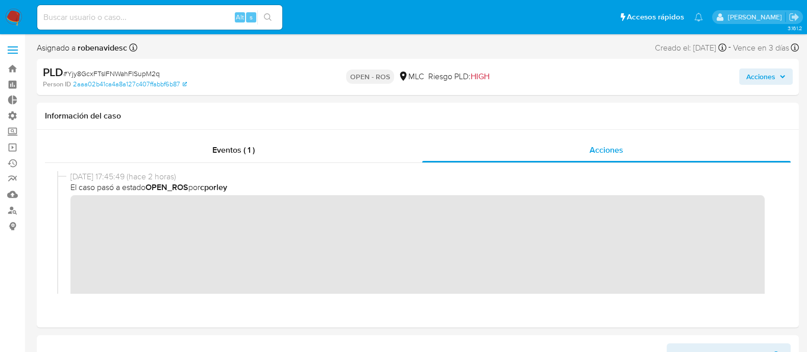
click at [773, 72] on span "Acciones" at bounding box center [761, 76] width 29 height 16
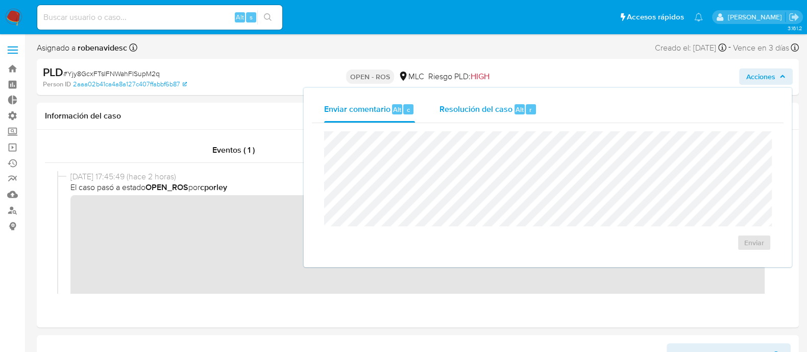
drag, startPoint x: 482, startPoint y: 124, endPoint x: 493, endPoint y: 117, distance: 12.6
click at [493, 117] on div "Enviar comentario Alt c Resolución del caso Alt r Enviar" at bounding box center [548, 177] width 472 height 163
click at [493, 117] on div "Resolución del caso Alt r" at bounding box center [489, 109] width 98 height 27
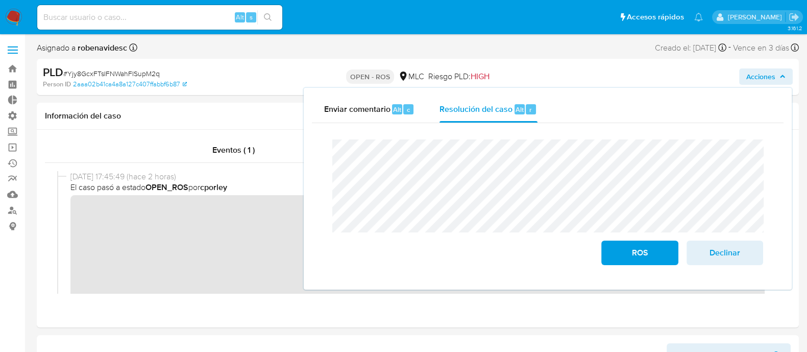
click at [310, 146] on div "Enviar comentario Alt c Resolución del caso Alt r Cierre de caso ROS Declinar" at bounding box center [548, 189] width 488 height 202
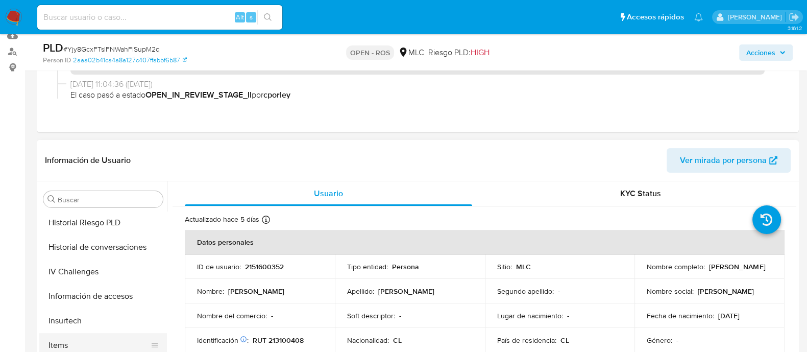
scroll to position [376, 0]
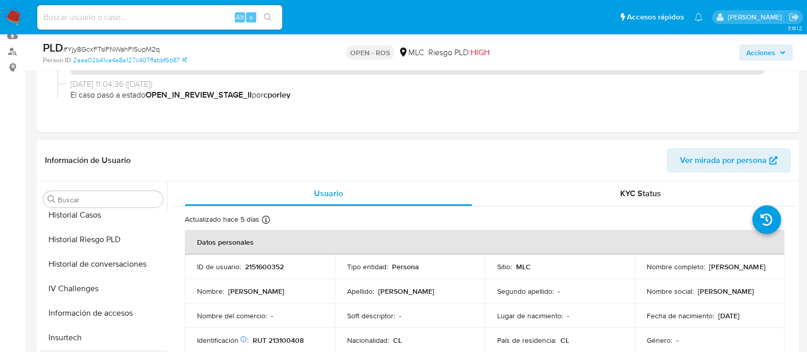
click at [92, 254] on button "Historial de conversaciones" at bounding box center [103, 264] width 128 height 25
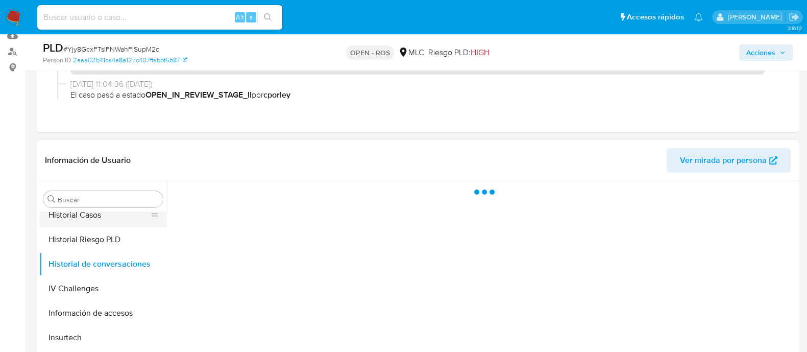
click at [85, 216] on button "Historial Casos" at bounding box center [99, 215] width 120 height 25
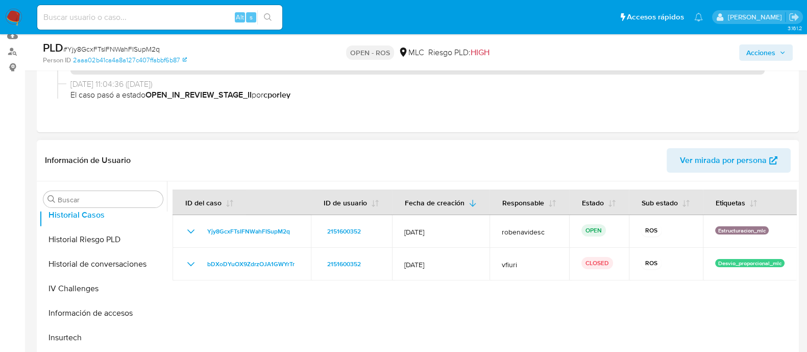
click at [376, 286] on div at bounding box center [482, 311] width 630 height 261
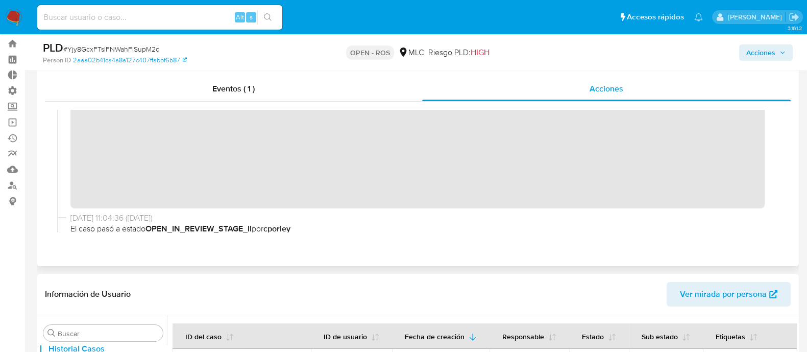
scroll to position [0, 0]
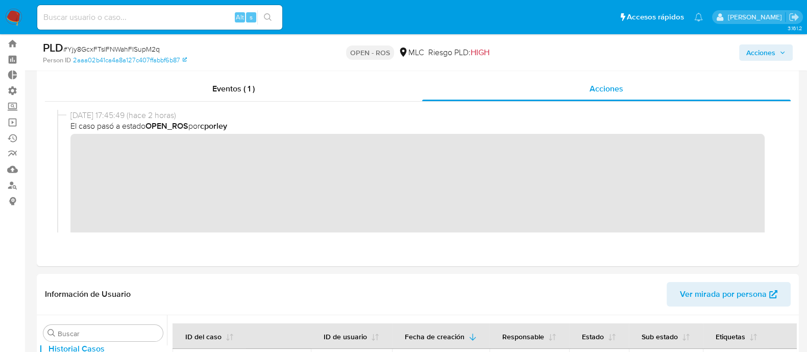
click at [776, 45] on span "Acciones" at bounding box center [766, 52] width 39 height 14
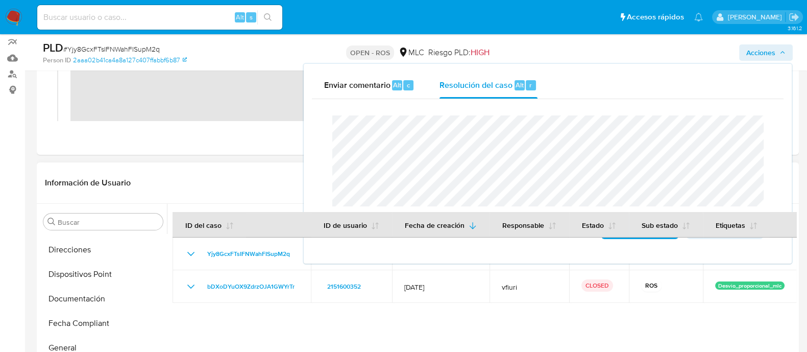
scroll to position [239, 0]
click at [85, 299] on button "Documentación" at bounding box center [103, 302] width 128 height 25
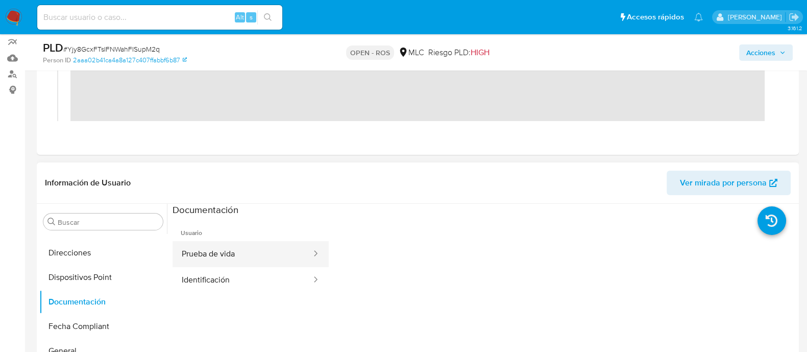
click at [271, 255] on button "Prueba de vida" at bounding box center [243, 254] width 140 height 26
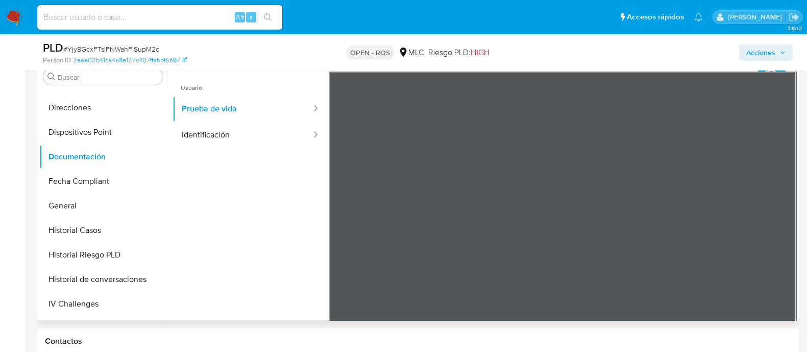
scroll to position [283, 0]
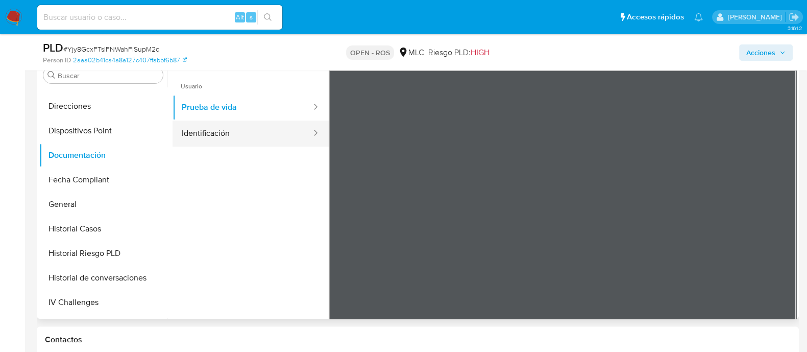
click at [237, 128] on button "Identificación" at bounding box center [243, 134] width 140 height 26
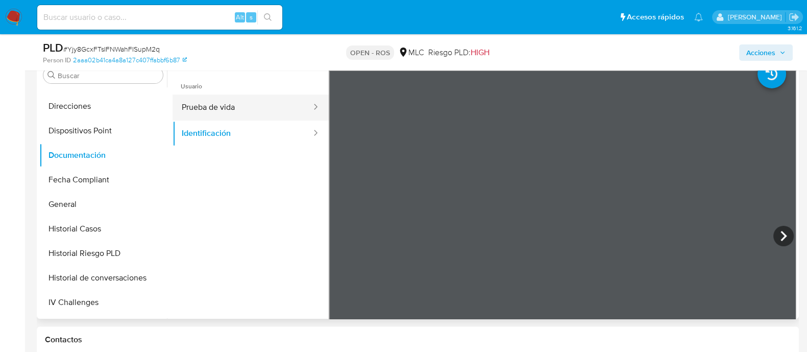
click at [225, 100] on button "Prueba de vida" at bounding box center [243, 107] width 140 height 26
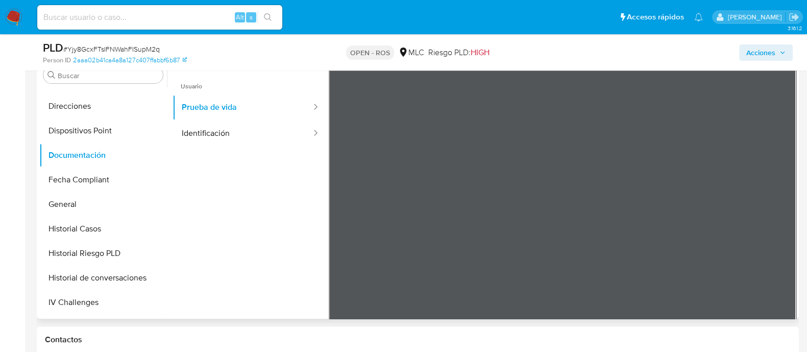
click at [235, 196] on ul "Usuario Prueba de vida Identificación" at bounding box center [251, 217] width 156 height 294
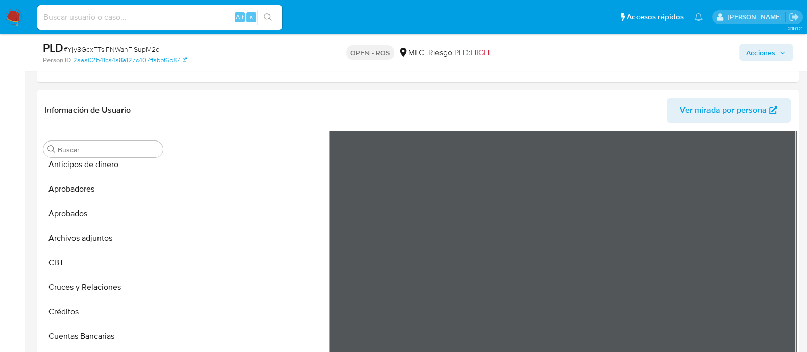
scroll to position [0, 0]
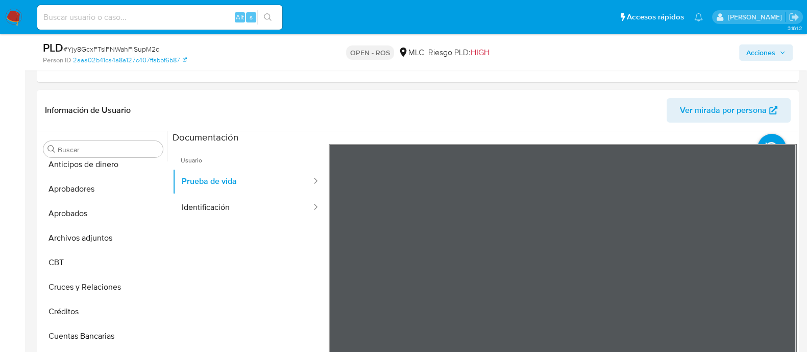
click at [752, 57] on span "Acciones" at bounding box center [761, 52] width 29 height 16
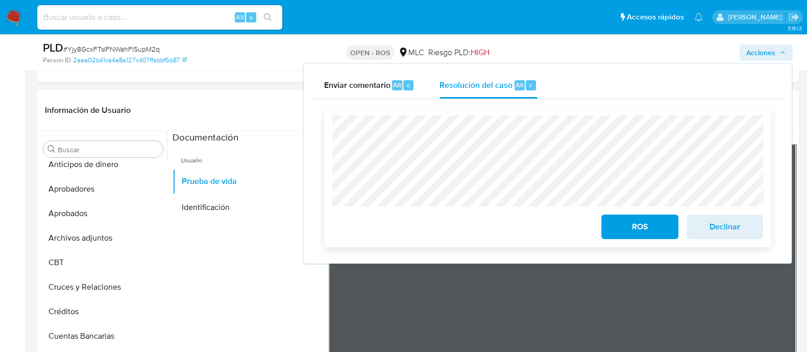
click at [629, 225] on span "ROS" at bounding box center [640, 227] width 50 height 22
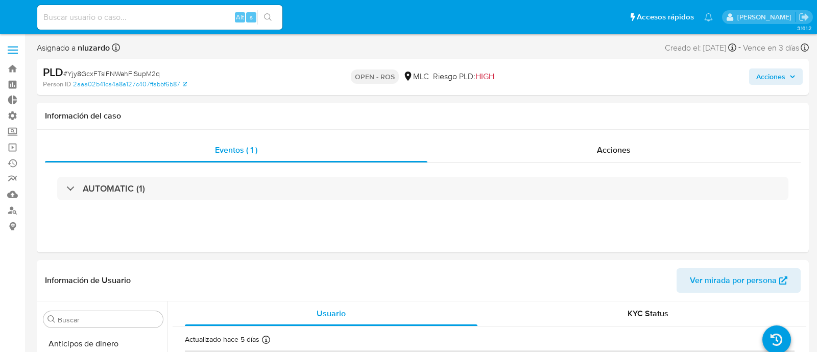
select select "10"
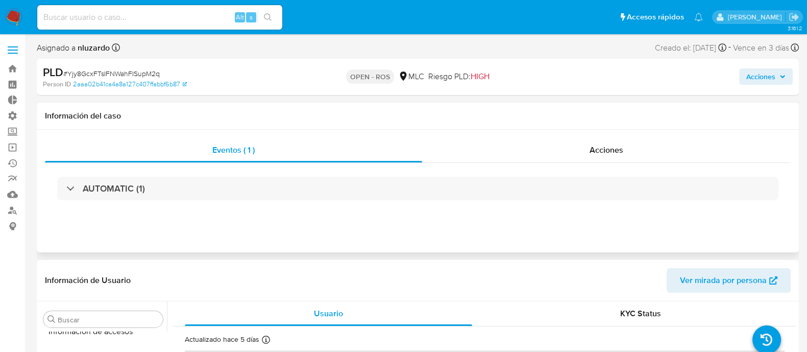
scroll to position [480, 0]
click at [568, 154] on div "Acciones" at bounding box center [606, 150] width 369 height 25
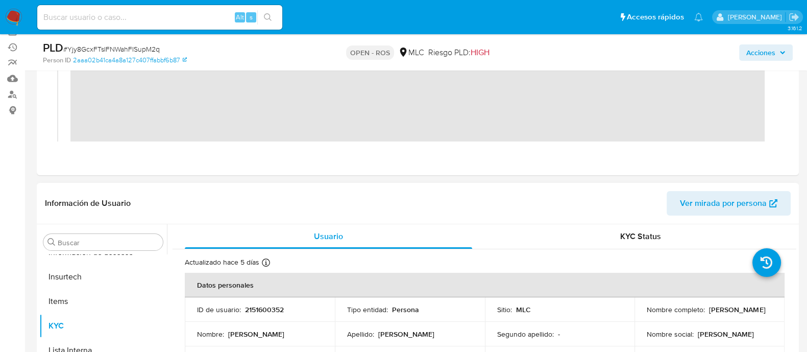
scroll to position [0, 0]
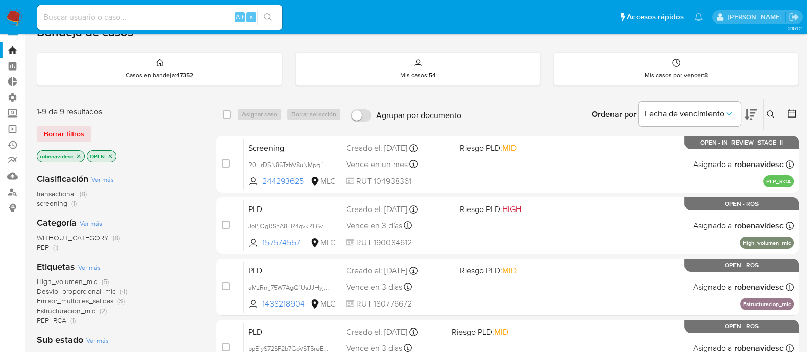
scroll to position [25, 0]
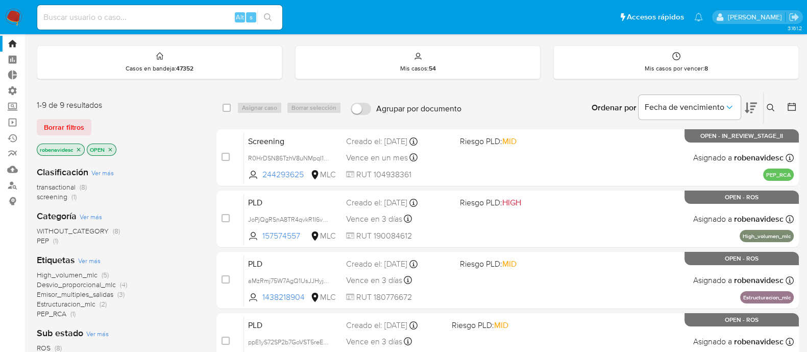
click at [579, 223] on div "PLD JoPjQgRSnA8TR4qvkR1I6v6O 157574557 MLC Riesgo PLD: HIGH Creado el: [DATE] C…" at bounding box center [519, 219] width 550 height 52
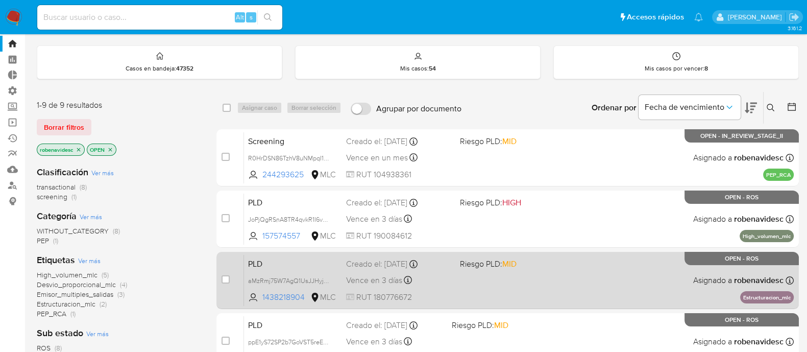
click at [635, 286] on div "PLD aMzRmj75W7AgQ1UsJJHyjgDi 1438218904 MLC Riesgo PLD: MID Creado el: [DATE] C…" at bounding box center [519, 280] width 550 height 52
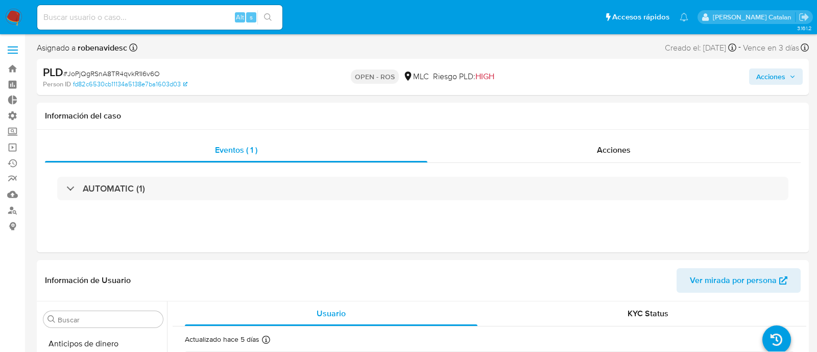
select select "10"
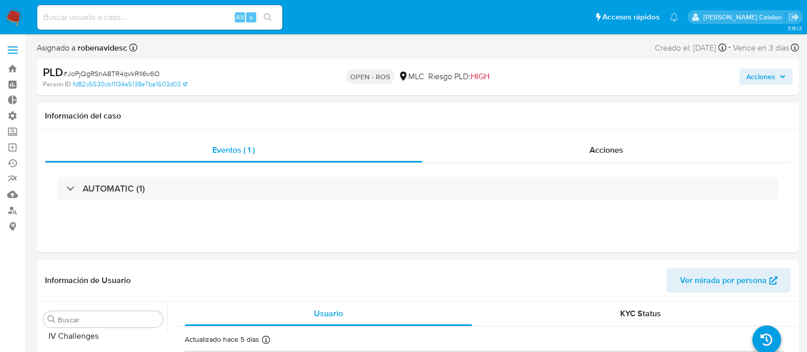
scroll to position [480, 0]
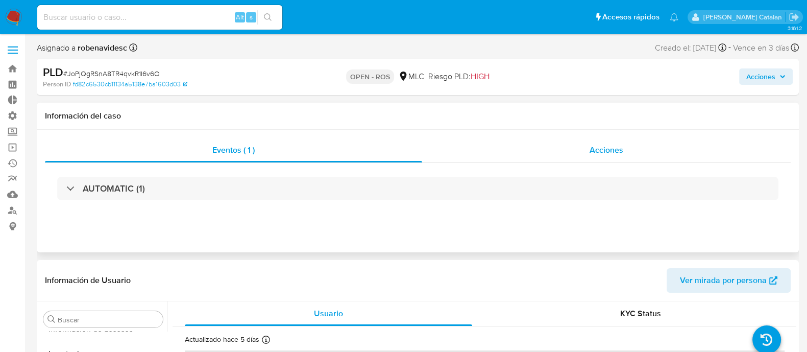
click at [589, 148] on div "Acciones" at bounding box center [606, 150] width 369 height 25
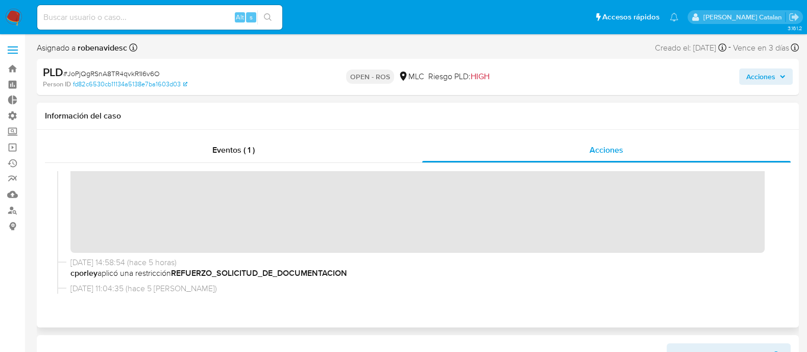
scroll to position [65, 0]
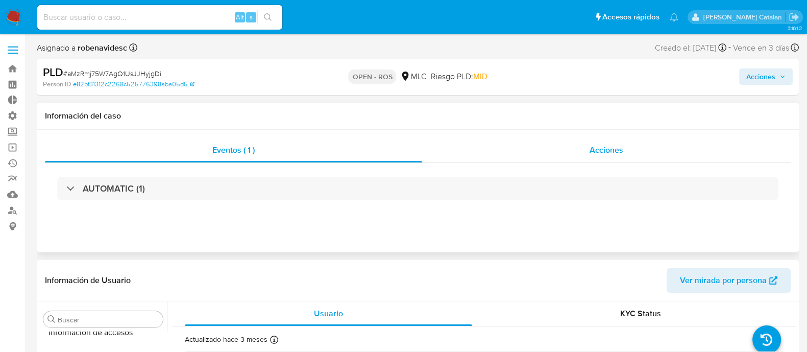
scroll to position [480, 0]
click at [576, 155] on div "Acciones" at bounding box center [606, 150] width 369 height 25
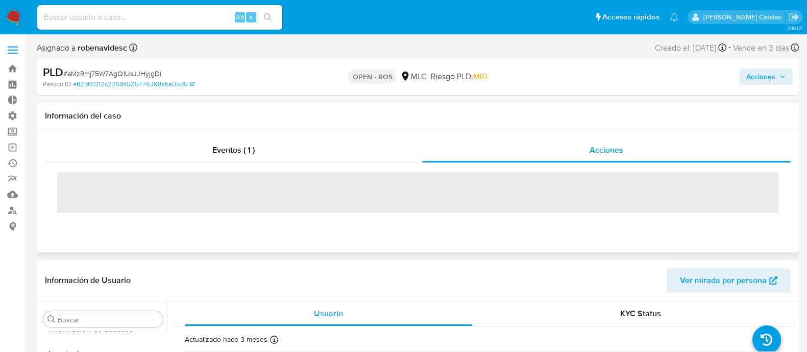
select select "10"
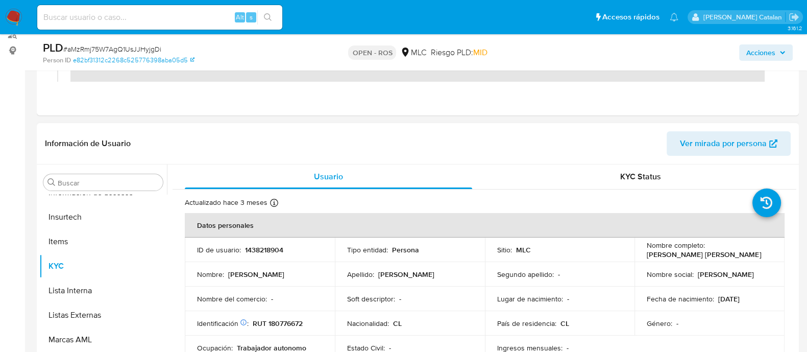
scroll to position [177, 0]
drag, startPoint x: 301, startPoint y: 245, endPoint x: 243, endPoint y: 244, distance: 58.7
click at [243, 244] on div "ID de usuario : 1438218904" at bounding box center [260, 248] width 126 height 9
copy div "1438218904"
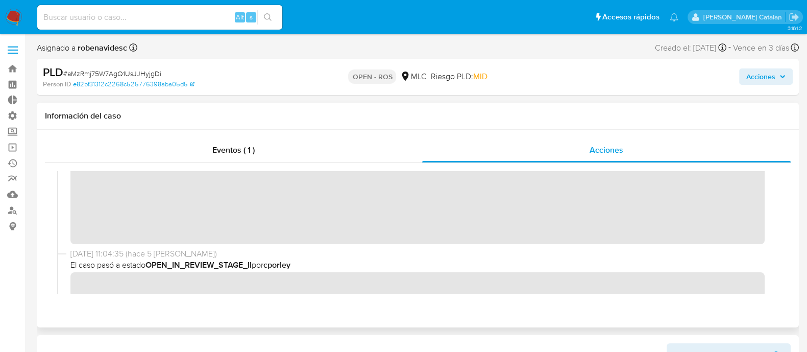
scroll to position [0, 0]
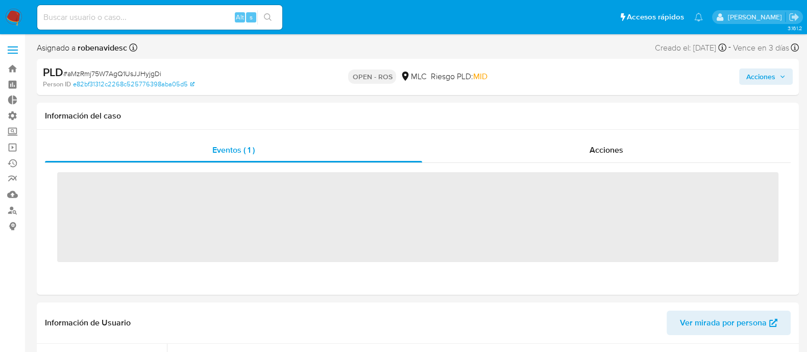
scroll to position [480, 0]
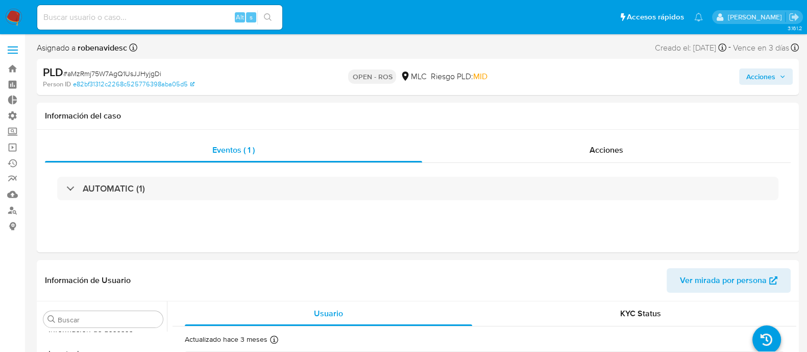
select select "10"
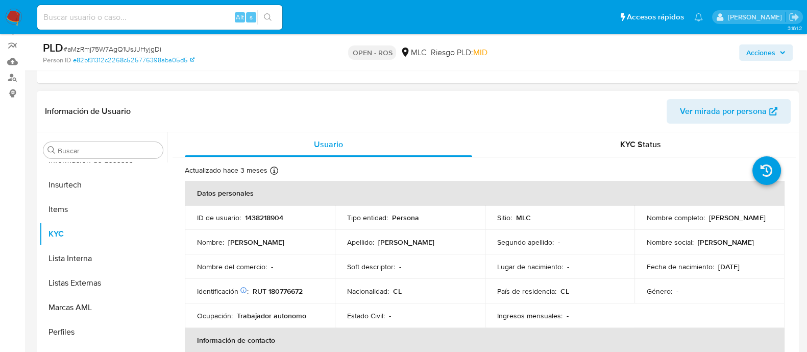
scroll to position [0, 0]
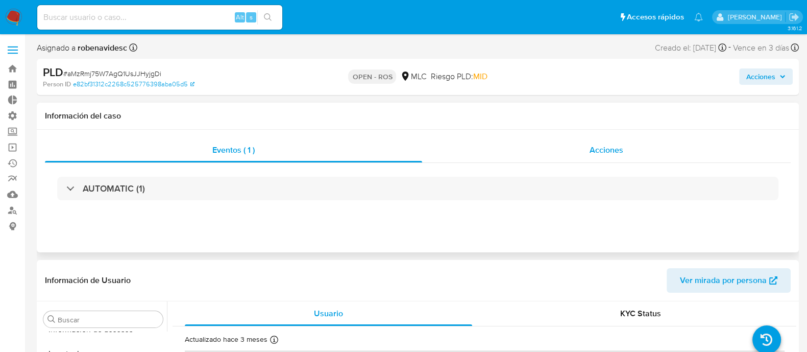
click at [612, 141] on div "Acciones" at bounding box center [606, 150] width 369 height 25
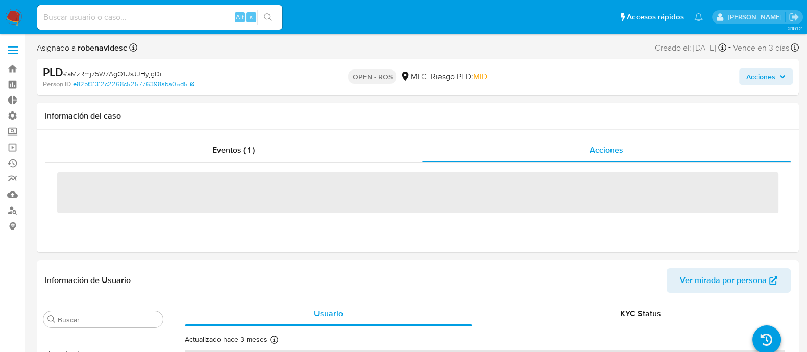
click at [743, 77] on button "Acciones" at bounding box center [767, 76] width 54 height 16
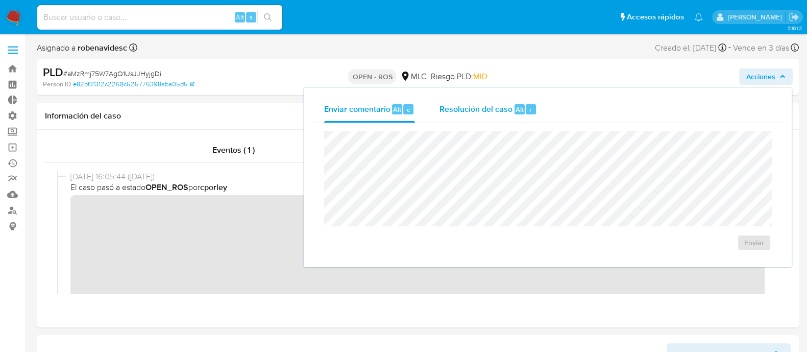
click at [508, 106] on span "Resolución del caso" at bounding box center [476, 109] width 73 height 12
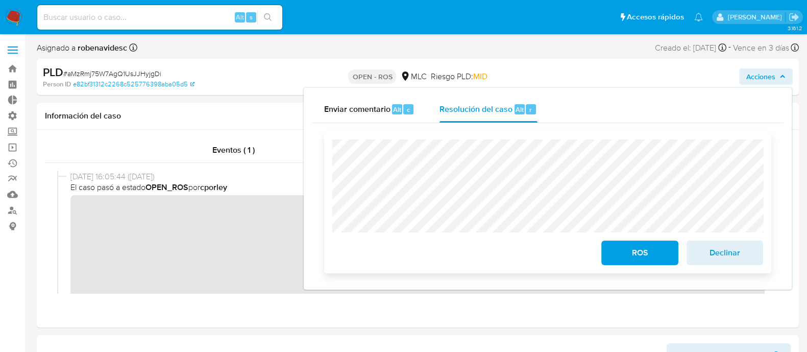
click at [328, 173] on div "ROS Declinar" at bounding box center [547, 202] width 447 height 142
click at [249, 295] on div at bounding box center [418, 232] width 746 height 139
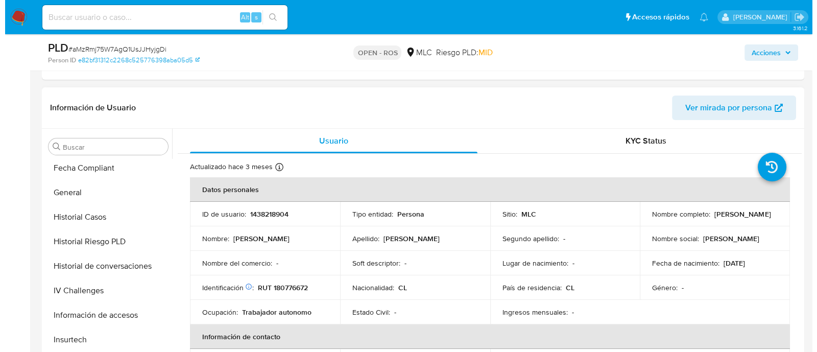
scroll to position [321, 0]
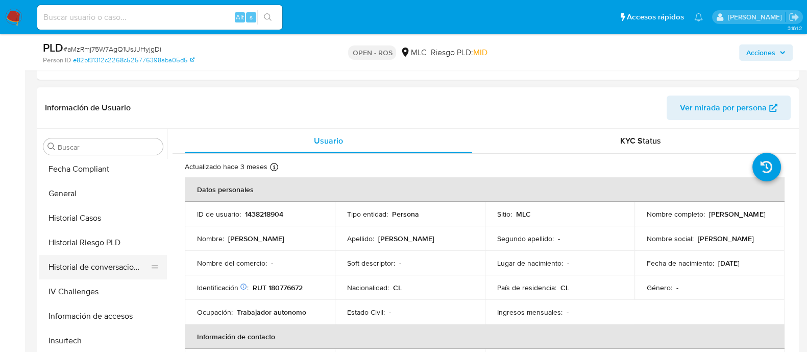
click at [100, 270] on button "Historial de conversaciones" at bounding box center [99, 267] width 120 height 25
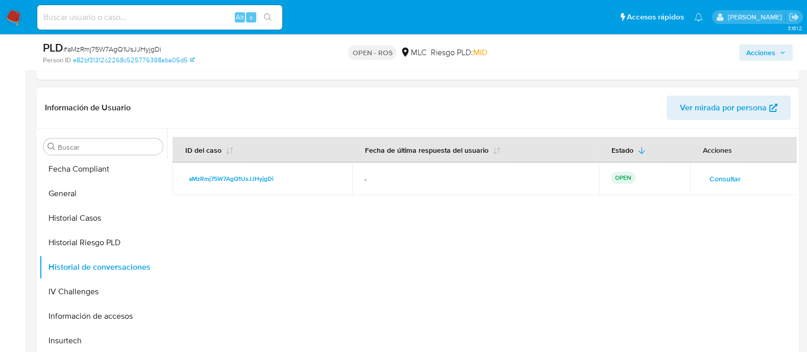
click at [728, 172] on span "Consultar" at bounding box center [725, 179] width 31 height 14
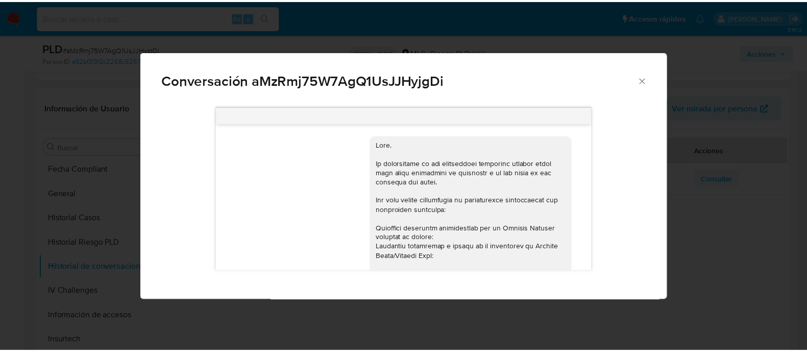
scroll to position [208, 0]
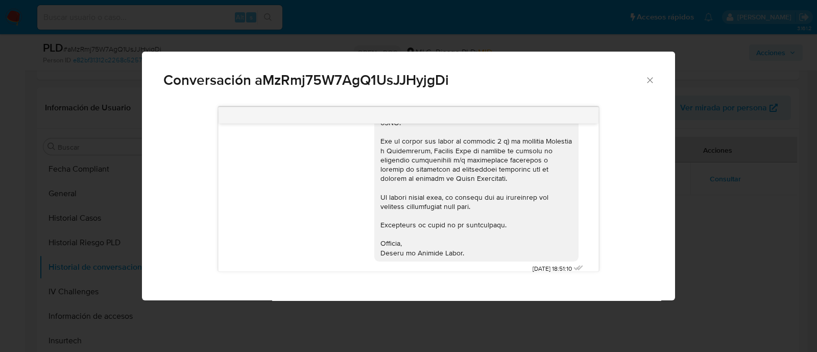
click at [654, 77] on icon "Cerrar" at bounding box center [650, 80] width 10 height 10
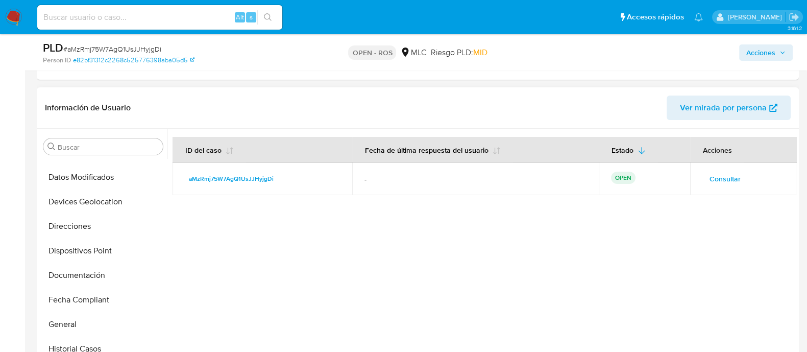
scroll to position [188, 0]
click at [79, 272] on button "Documentación" at bounding box center [99, 277] width 120 height 25
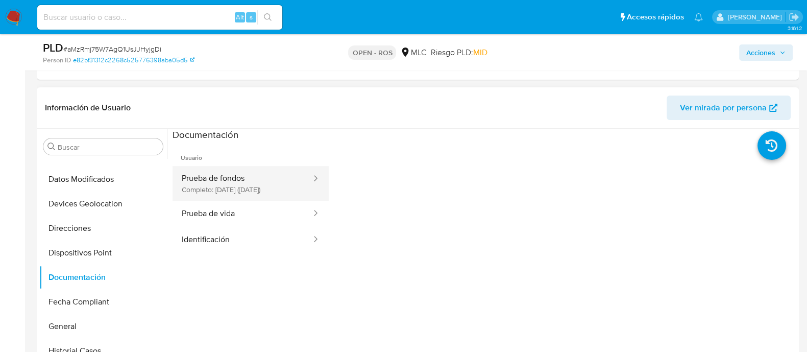
click at [227, 180] on button "Prueba de fondos Completo: 08/07/2025 (hace 3 meses)" at bounding box center [243, 183] width 140 height 35
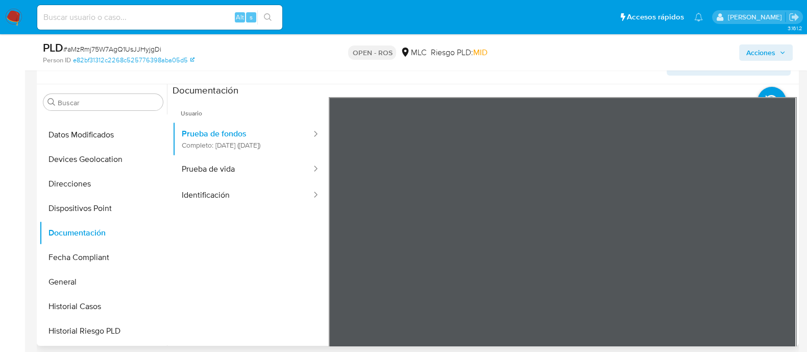
scroll to position [261, 0]
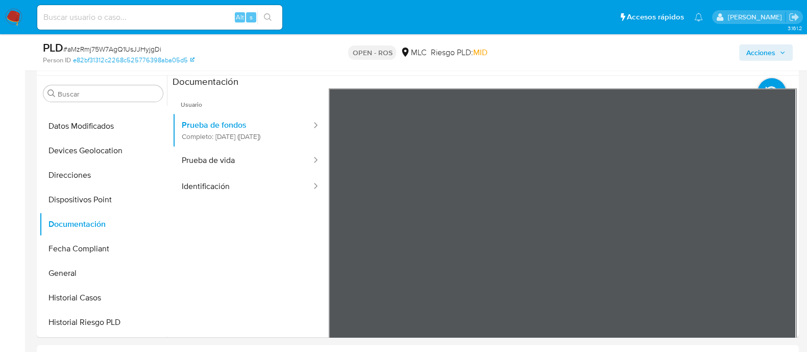
scroll to position [262, 0]
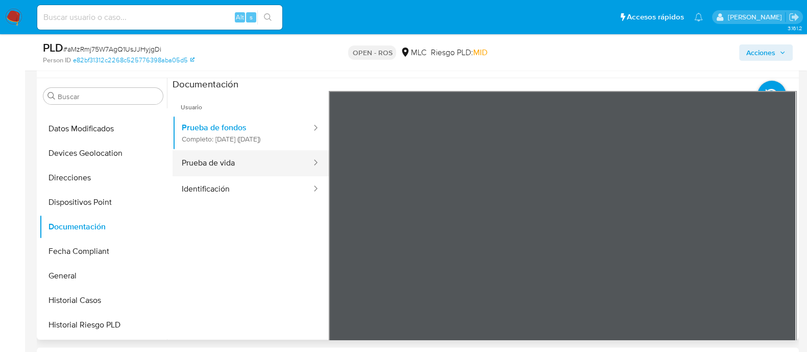
click at [270, 176] on button "Prueba de vida" at bounding box center [243, 163] width 140 height 26
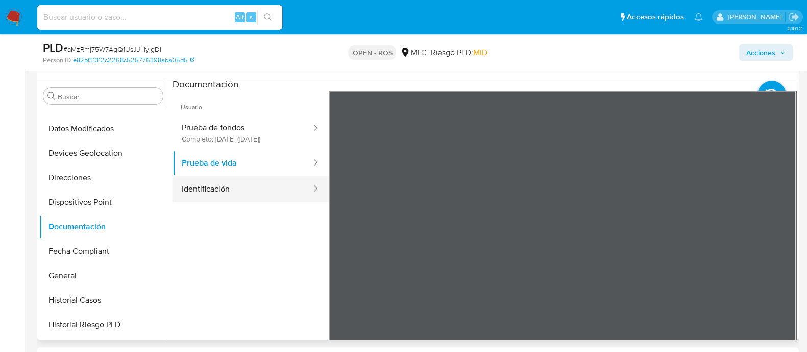
click at [227, 198] on button "Identificación" at bounding box center [243, 189] width 140 height 26
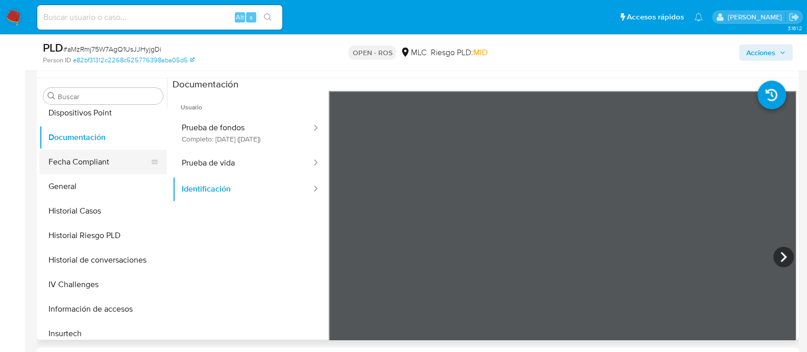
scroll to position [326, 0]
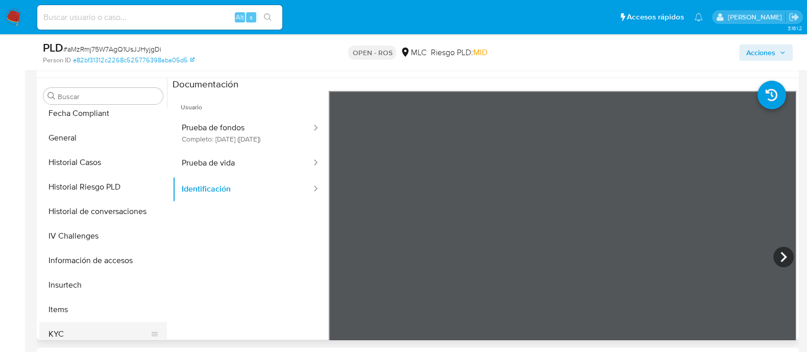
click at [81, 327] on button "KYC" at bounding box center [99, 334] width 120 height 25
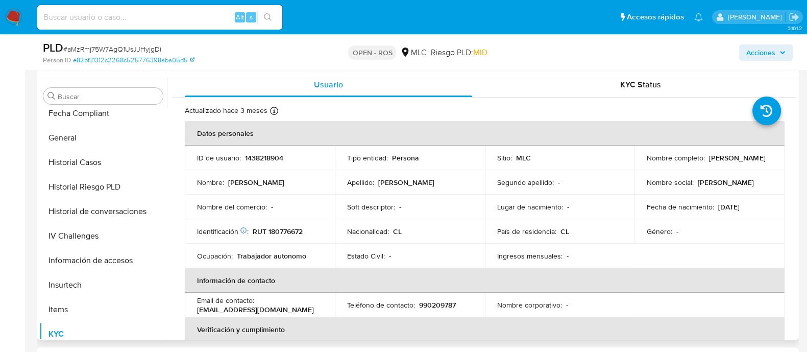
scroll to position [0, 0]
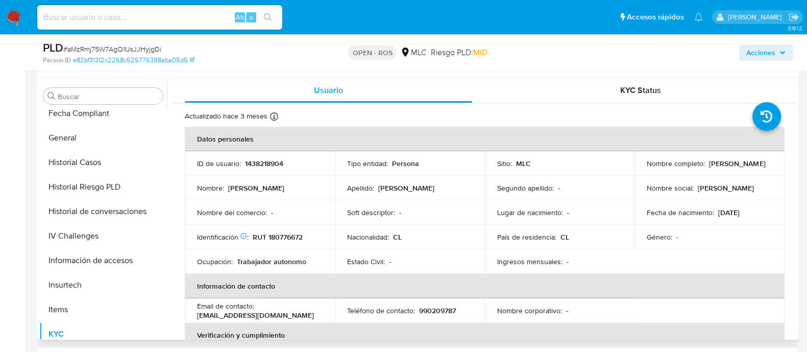
drag, startPoint x: 736, startPoint y: 171, endPoint x: 639, endPoint y: 169, distance: 97.0
click at [639, 169] on td "Nombre completo : Jorge Alexis Contreras Tobar" at bounding box center [710, 163] width 150 height 25
copy p "Jorge Alexis Contreras Tobar"
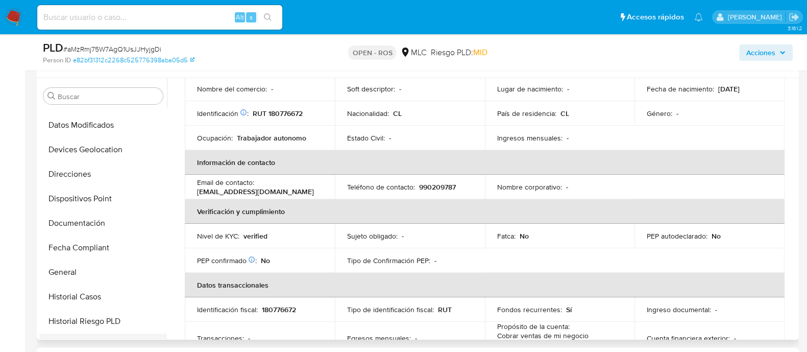
scroll to position [190, 0]
click at [77, 215] on button "Documentación" at bounding box center [99, 224] width 120 height 25
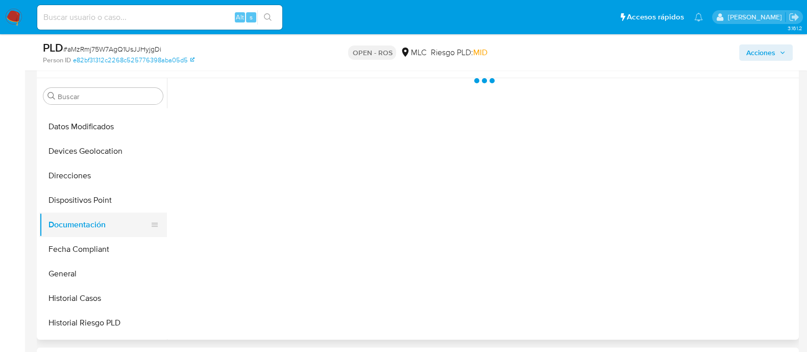
scroll to position [0, 0]
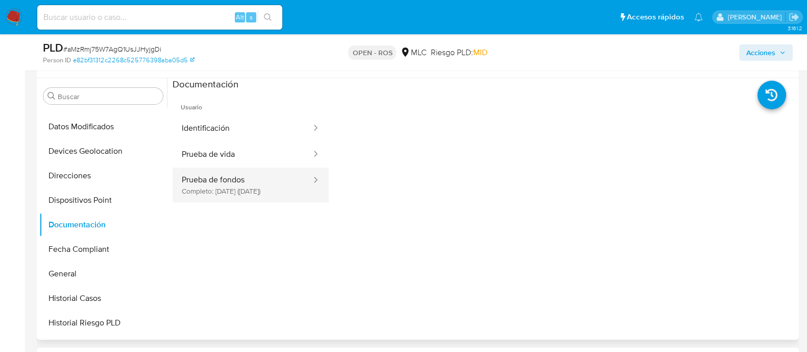
click at [222, 202] on button "Prueba de fondos Completo: 08/07/2025 (hace 3 meses)" at bounding box center [243, 185] width 140 height 35
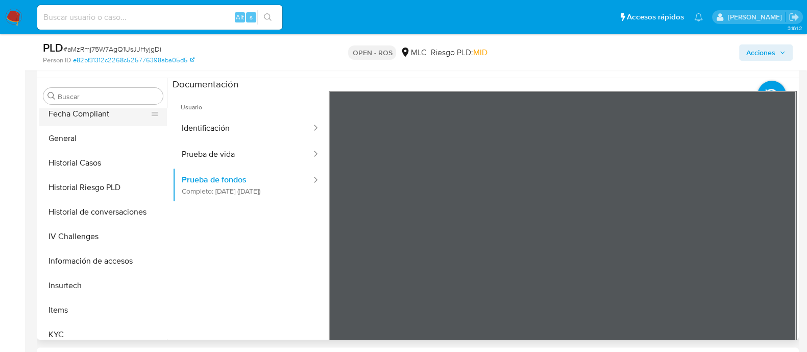
scroll to position [328, 0]
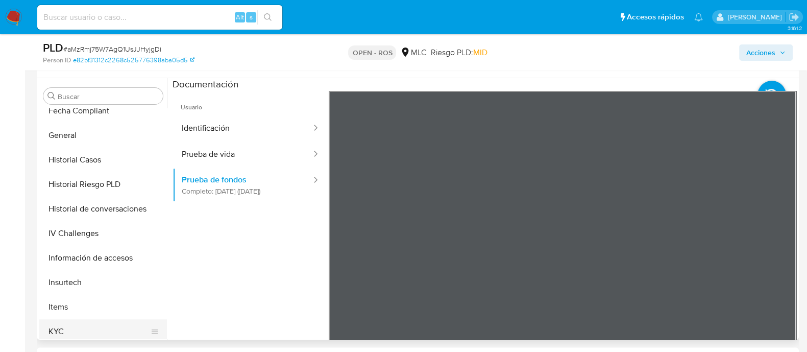
click at [69, 322] on button "KYC" at bounding box center [99, 331] width 120 height 25
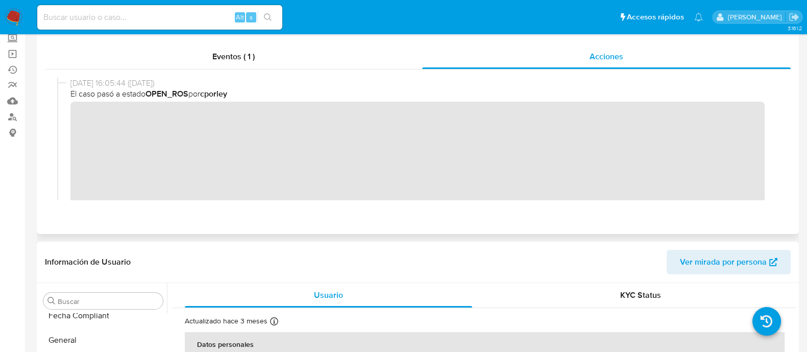
scroll to position [0, 0]
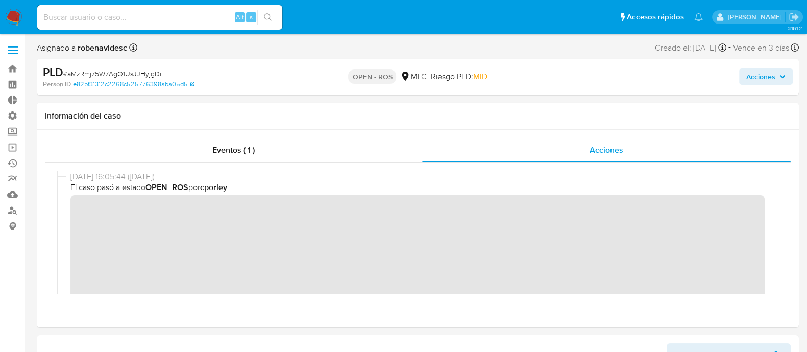
click at [757, 77] on span "Acciones" at bounding box center [761, 76] width 29 height 16
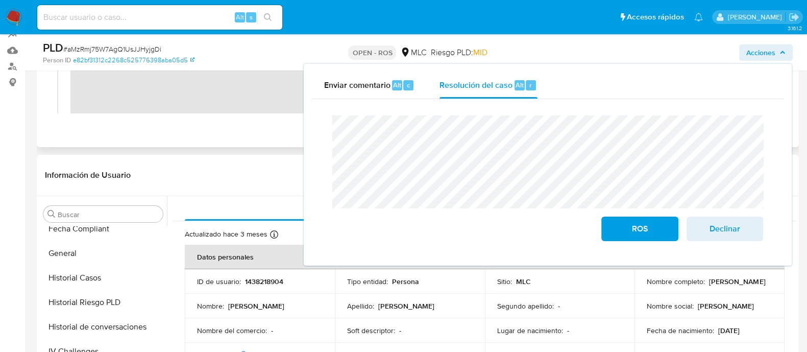
scroll to position [145, 0]
click at [90, 272] on button "Historial Casos" at bounding box center [99, 277] width 120 height 25
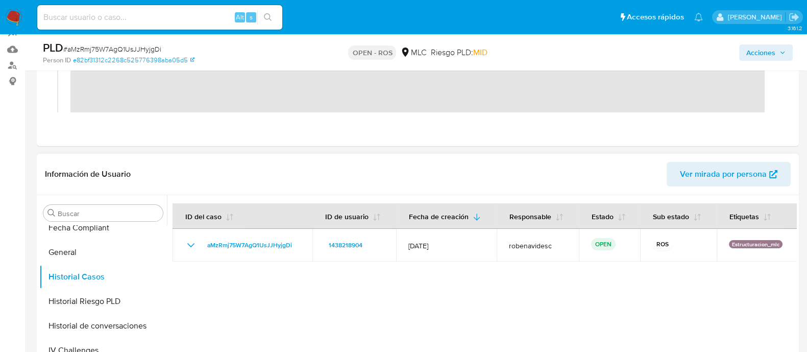
scroll to position [0, 0]
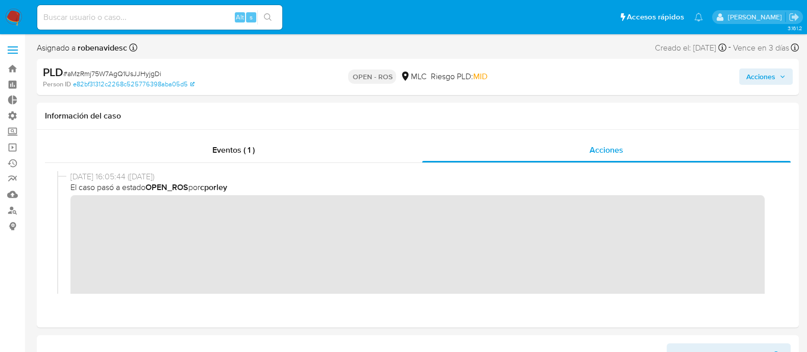
click at [758, 75] on span "Acciones" at bounding box center [761, 76] width 29 height 16
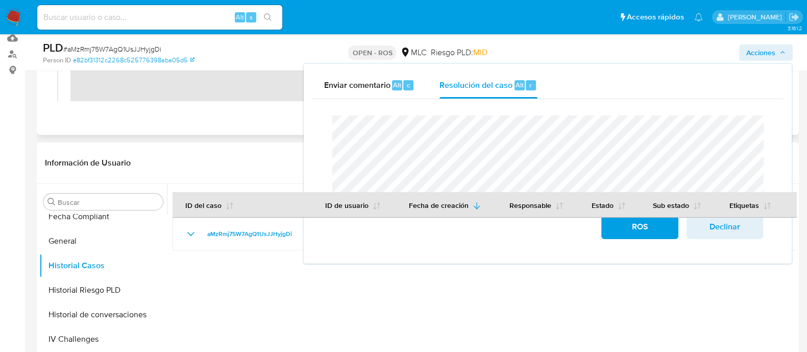
scroll to position [157, 0]
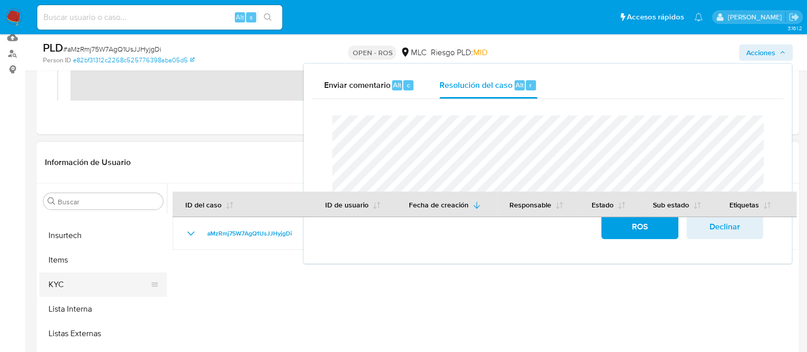
click at [69, 283] on button "KYC" at bounding box center [99, 284] width 120 height 25
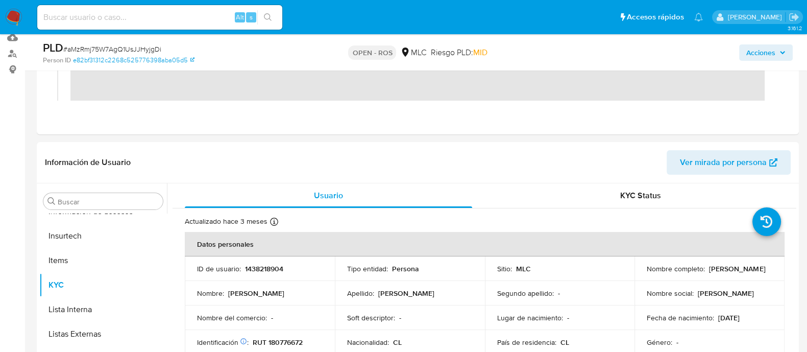
scroll to position [0, 0]
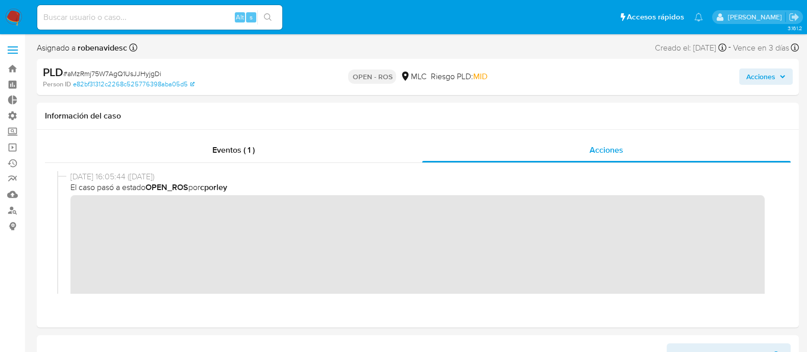
click at [776, 78] on span "Acciones" at bounding box center [761, 76] width 29 height 16
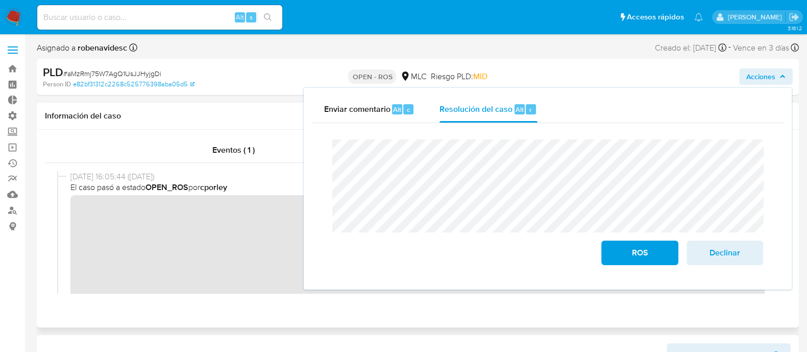
click at [289, 311] on div "Eventos ( 1 ) Acciones" at bounding box center [418, 229] width 762 height 198
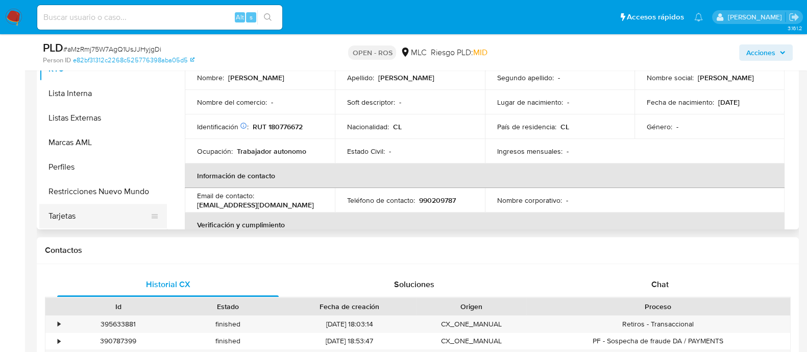
scroll to position [373, 0]
click at [84, 193] on button "Restricciones Nuevo Mundo" at bounding box center [99, 191] width 120 height 25
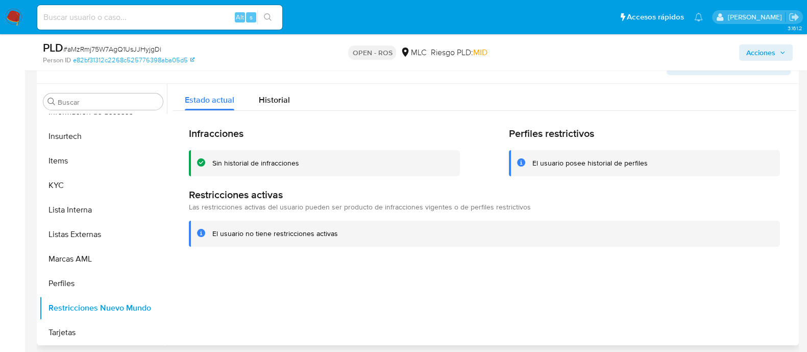
scroll to position [233, 0]
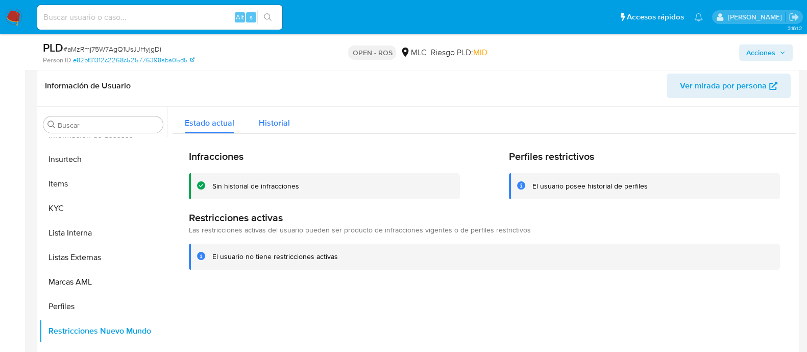
click at [266, 125] on span "Historial" at bounding box center [274, 123] width 31 height 12
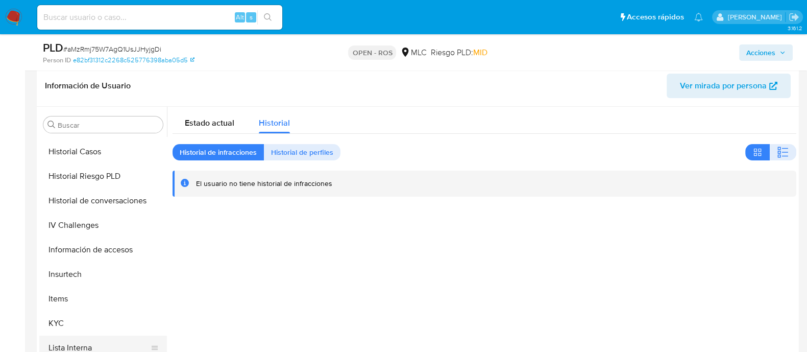
scroll to position [330, 0]
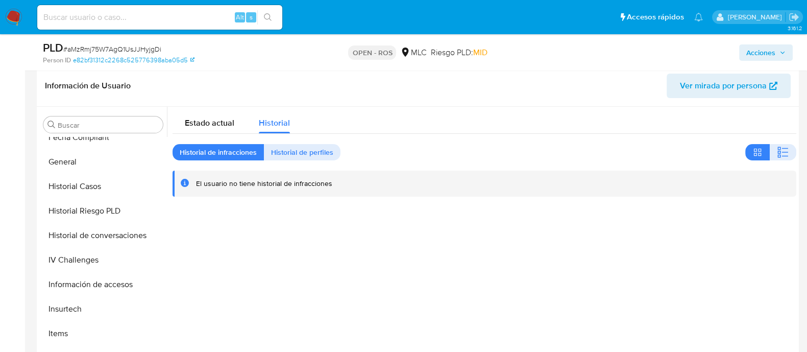
click at [100, 232] on button "Historial de conversaciones" at bounding box center [103, 235] width 128 height 25
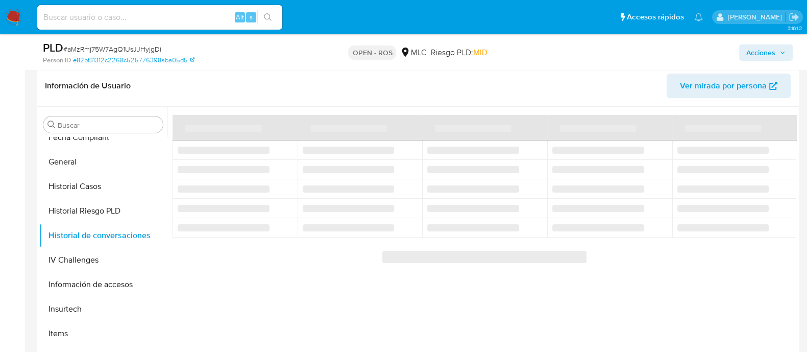
click at [734, 84] on span "Ver mirada por persona" at bounding box center [723, 86] width 87 height 25
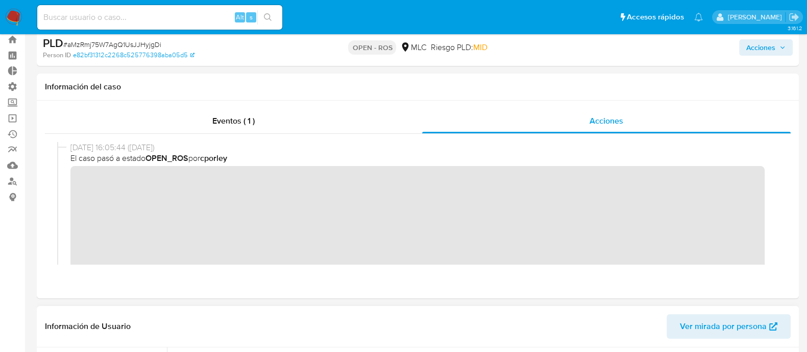
scroll to position [0, 0]
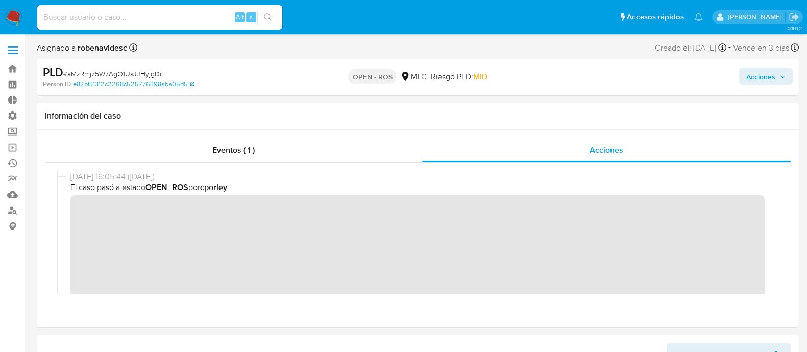
click at [751, 78] on span "Acciones" at bounding box center [761, 76] width 29 height 16
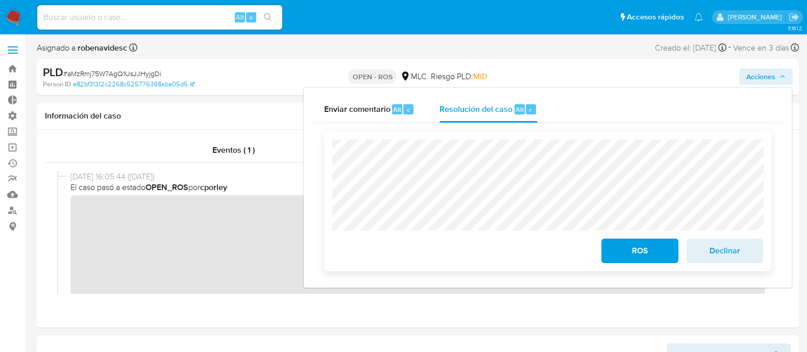
click at [724, 246] on span "Declinar" at bounding box center [725, 251] width 50 height 22
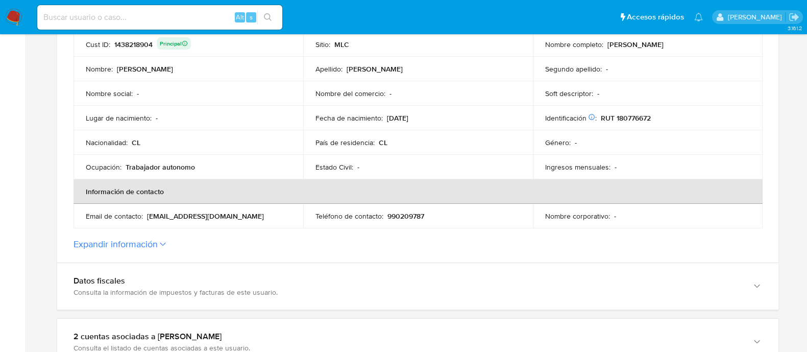
scroll to position [240, 0]
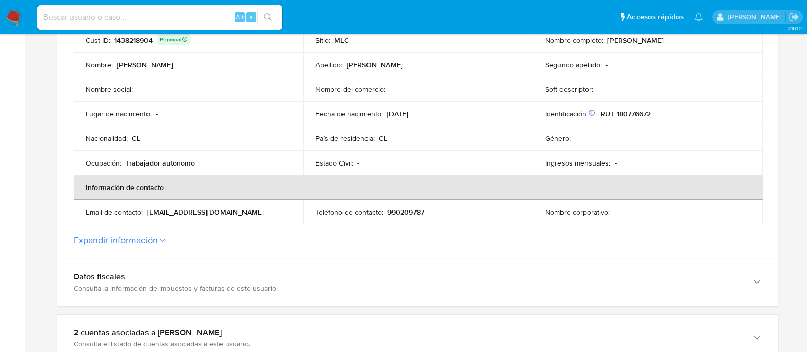
click at [132, 236] on button "Expandir información" at bounding box center [116, 239] width 84 height 11
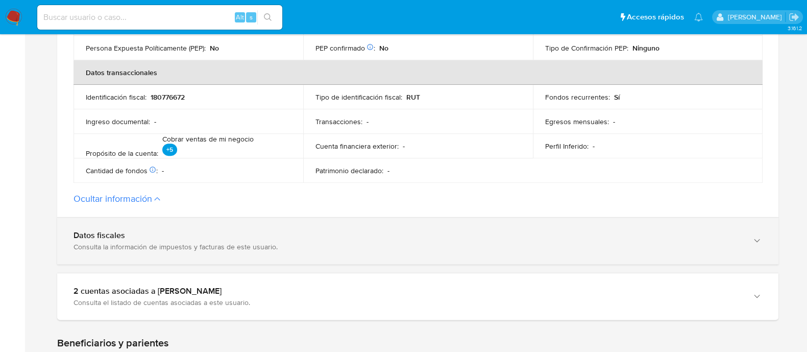
scroll to position [477, 0]
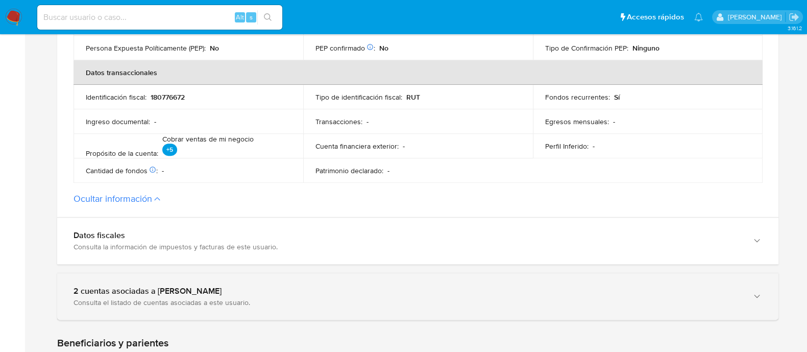
click at [194, 286] on div "2 cuentas asociadas a [PERSON_NAME]" at bounding box center [408, 291] width 669 height 10
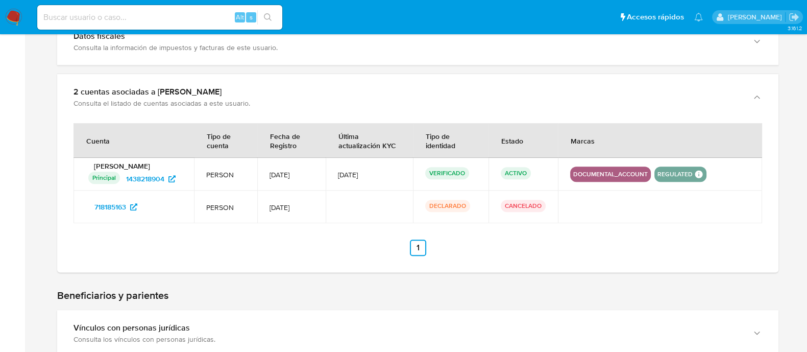
scroll to position [683, 0]
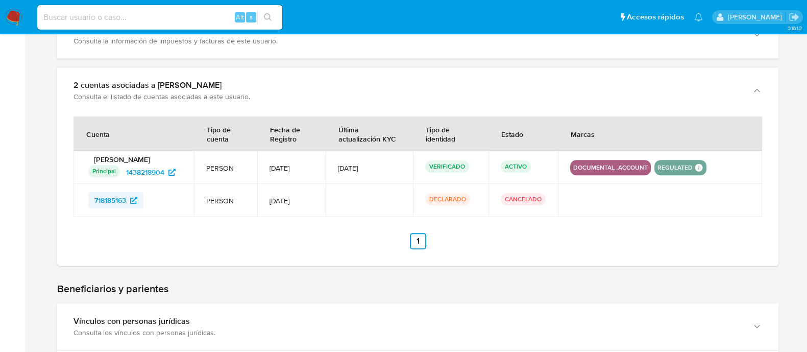
click at [111, 204] on span "718185163" at bounding box center [110, 200] width 32 height 16
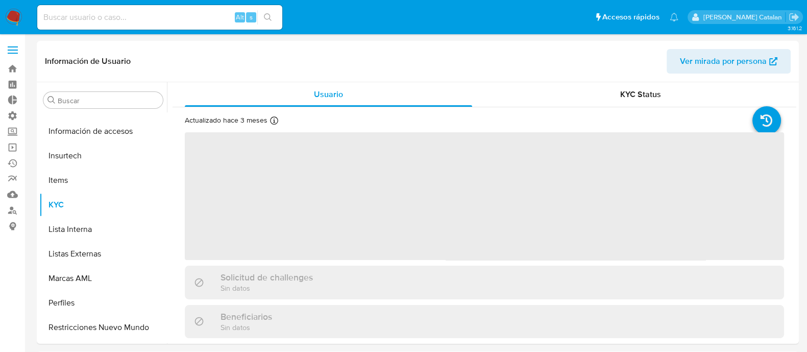
scroll to position [480, 0]
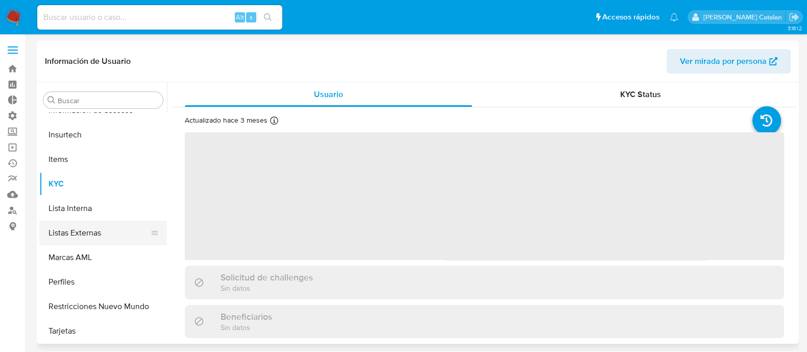
select select "10"
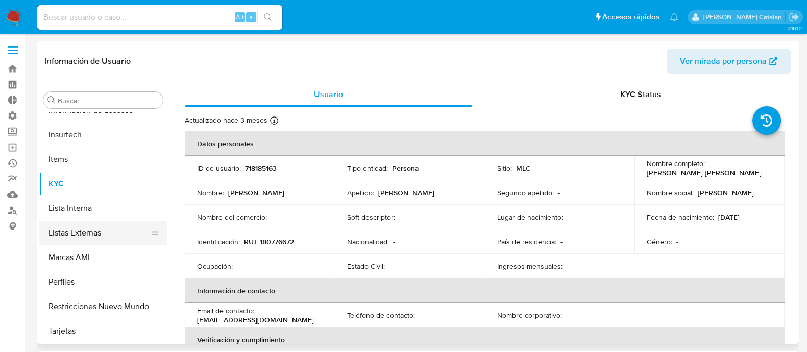
scroll to position [481, 0]
click at [91, 301] on button "Restricciones Nuevo Mundo" at bounding box center [99, 306] width 120 height 25
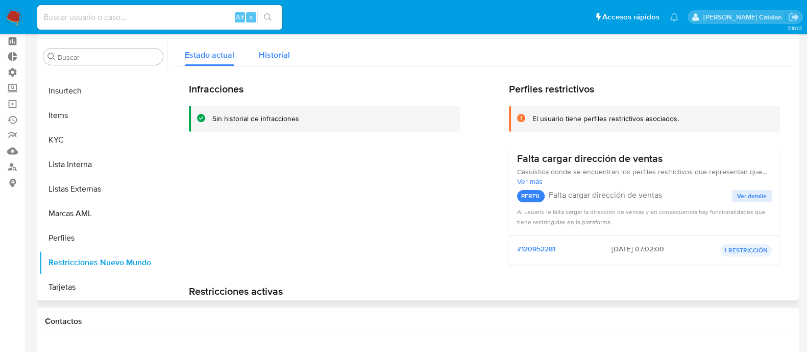
scroll to position [480, 0]
click at [282, 45] on div "Historial" at bounding box center [274, 52] width 31 height 27
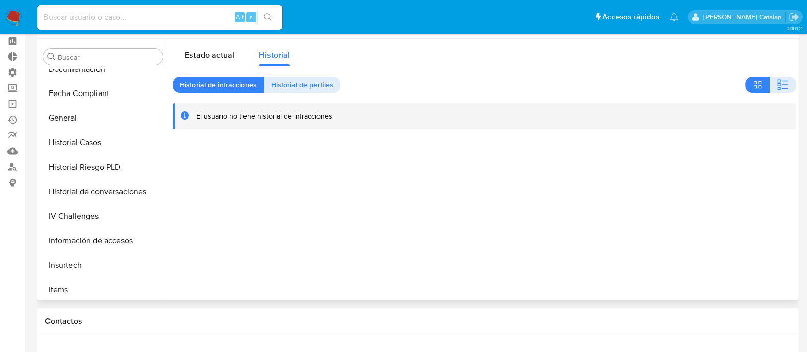
scroll to position [305, 0]
click at [88, 197] on button "Historial de conversaciones" at bounding box center [103, 192] width 128 height 25
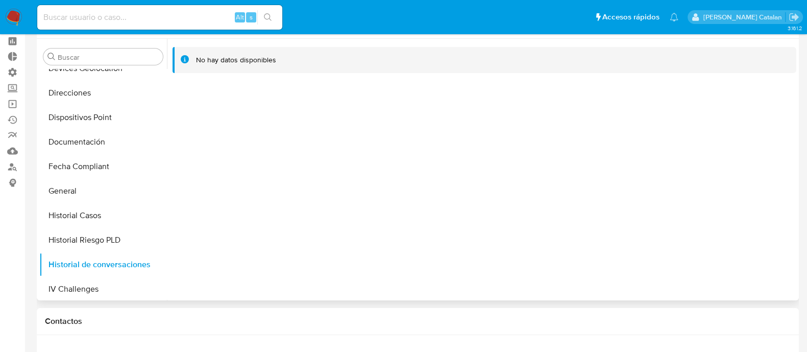
scroll to position [232, 0]
click at [92, 217] on button "Historial Casos" at bounding box center [99, 216] width 120 height 25
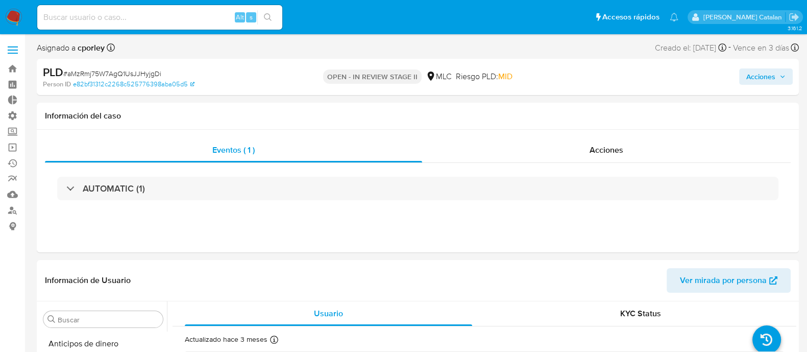
select select "10"
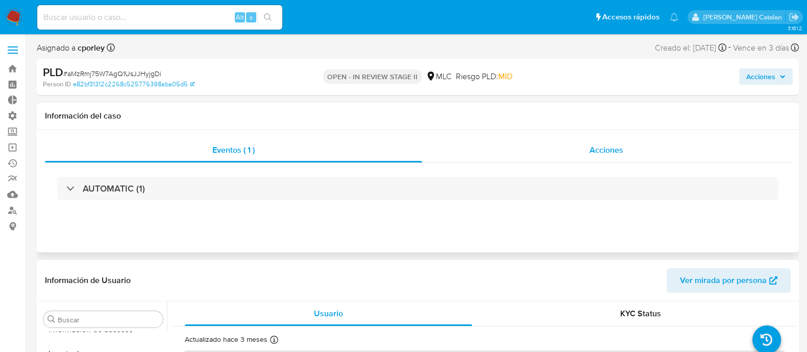
click at [600, 152] on span "Acciones" at bounding box center [607, 150] width 34 height 12
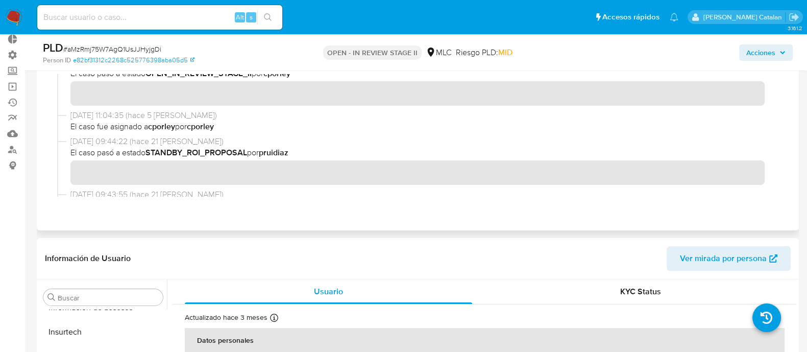
scroll to position [256, 0]
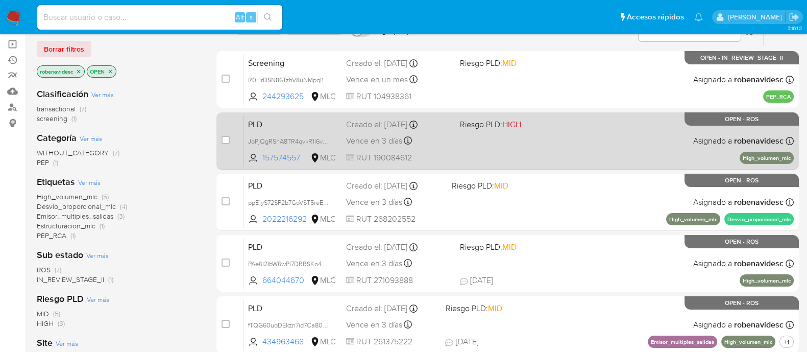
scroll to position [104, 0]
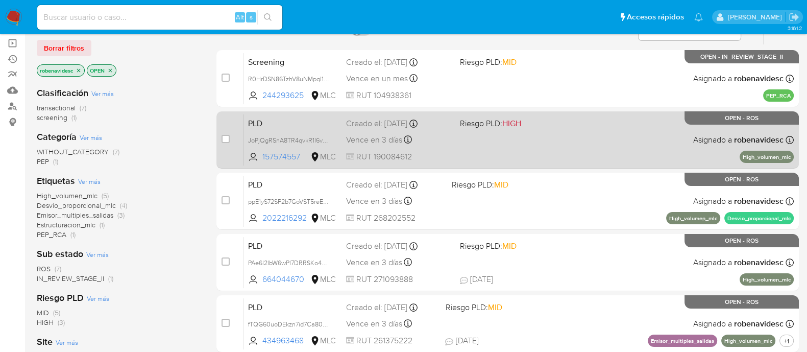
click at [489, 202] on div "PLD ppE1yS72SP2b7GoVST5reEqh 2022216292 MLC Riesgo PLD: MID Creado el: [DATE] C…" at bounding box center [519, 201] width 550 height 52
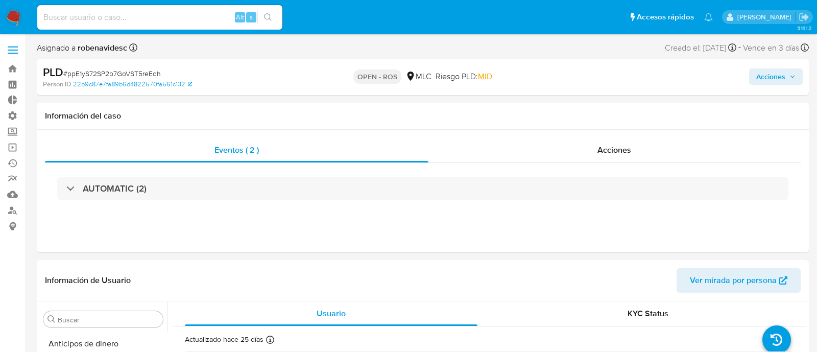
select select "10"
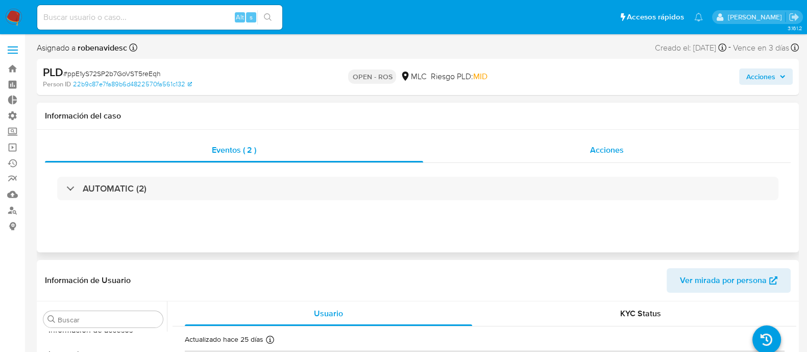
scroll to position [480, 0]
click at [562, 140] on div "Acciones" at bounding box center [607, 150] width 368 height 25
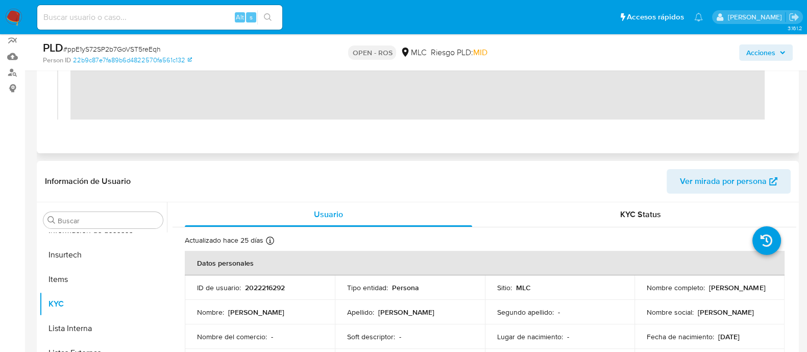
scroll to position [140, 0]
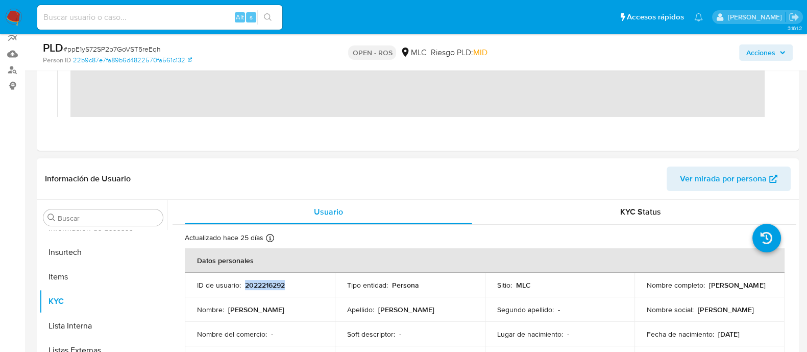
drag, startPoint x: 304, startPoint y: 286, endPoint x: 243, endPoint y: 283, distance: 60.8
click at [243, 283] on div "ID de usuario : 2022216292" at bounding box center [260, 284] width 126 height 9
copy p "2022216292"
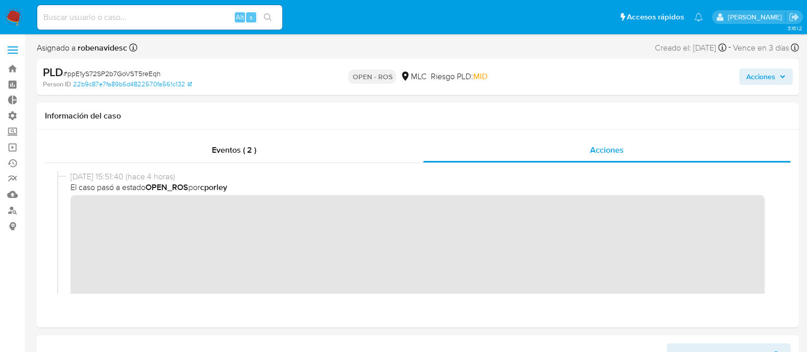
click at [762, 73] on span "Acciones" at bounding box center [761, 76] width 29 height 16
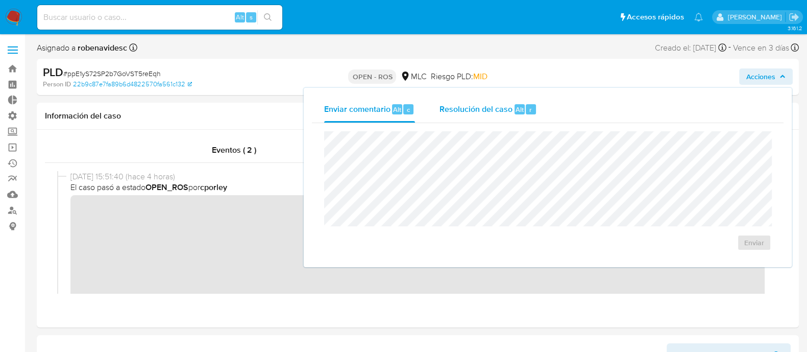
click at [497, 97] on div "Resolución del caso Alt r" at bounding box center [489, 109] width 98 height 27
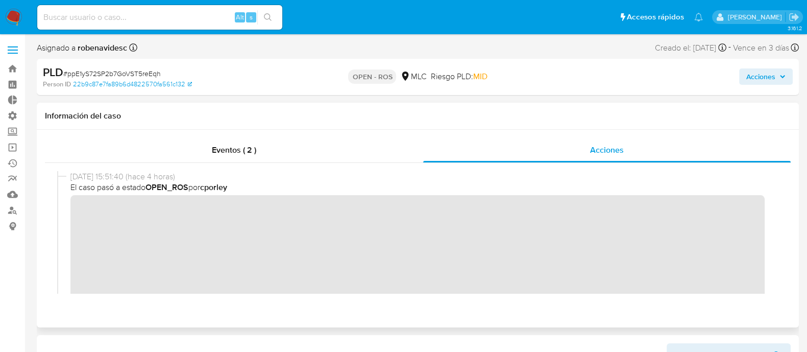
click at [64, 209] on div "[DATE] 15:51:40 (hace 4 horas) El caso pasó a estado OPEN_ROS por cporley" at bounding box center [418, 272] width 722 height 202
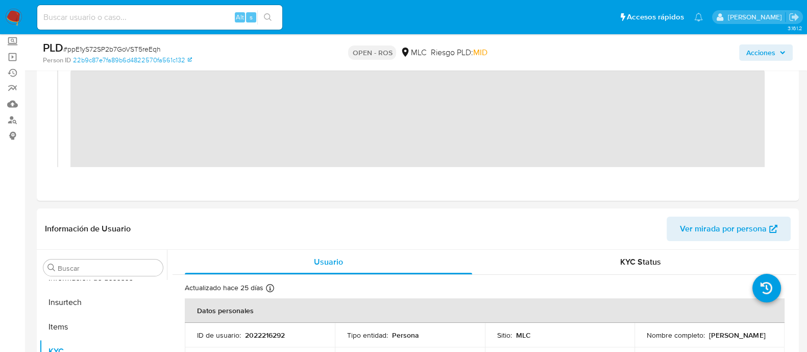
scroll to position [92, 0]
drag, startPoint x: 290, startPoint y: 328, endPoint x: 243, endPoint y: 331, distance: 47.6
click at [243, 331] on td "ID de usuario : 2022216292" at bounding box center [260, 333] width 150 height 25
copy div "2022216292"
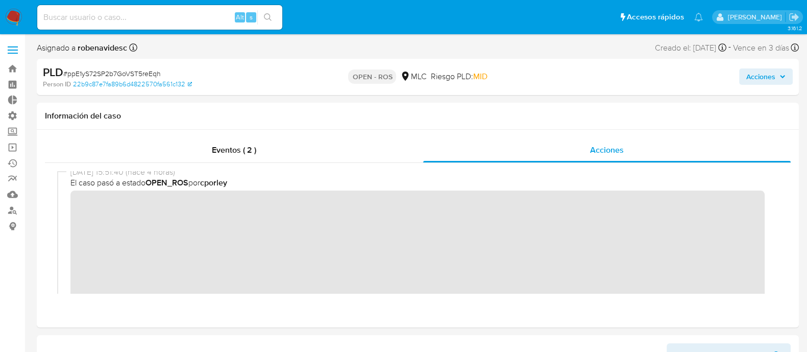
scroll to position [0, 0]
click at [753, 83] on span "Acciones" at bounding box center [761, 76] width 29 height 16
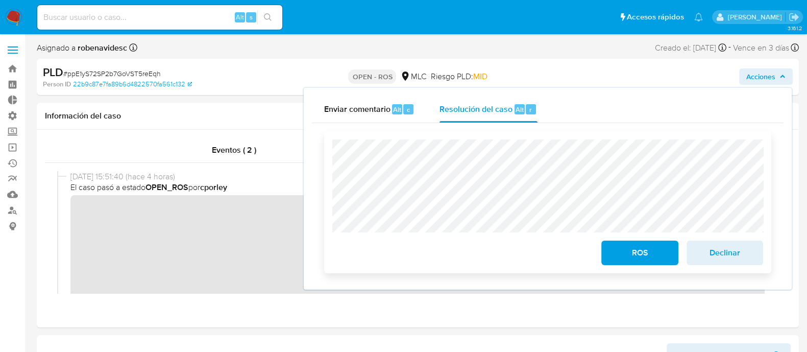
click at [329, 144] on div "ROS Declinar" at bounding box center [547, 202] width 447 height 142
